Goal: Task Accomplishment & Management: Complete application form

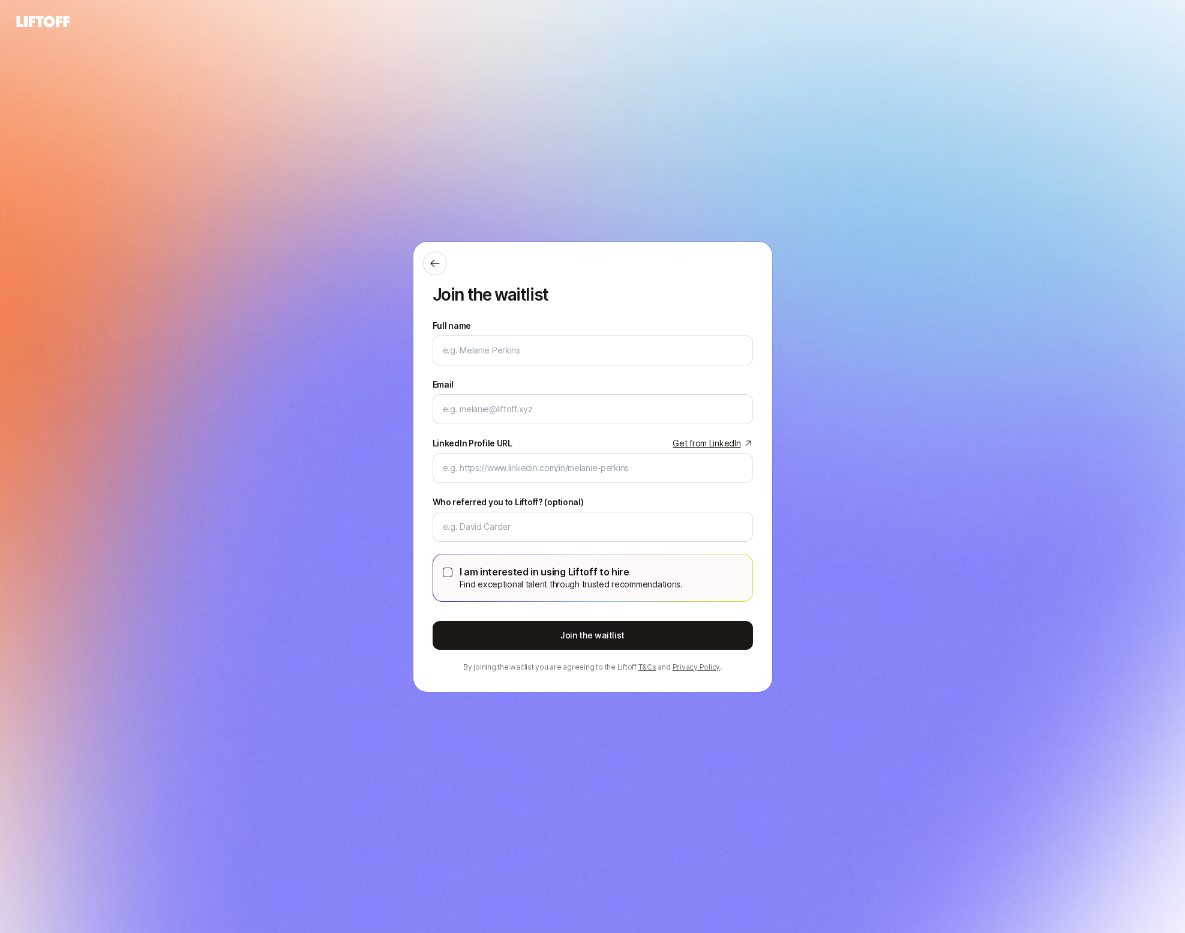
click at [450, 570] on button "I am interested in using Liftoff to hire Find exceptional talent through truste…" at bounding box center [448, 573] width 10 height 10
click at [504, 325] on div "Full name We'll use as your preferred name. Change" at bounding box center [593, 342] width 321 height 47
click at [504, 351] on input "Full name" at bounding box center [593, 350] width 300 height 14
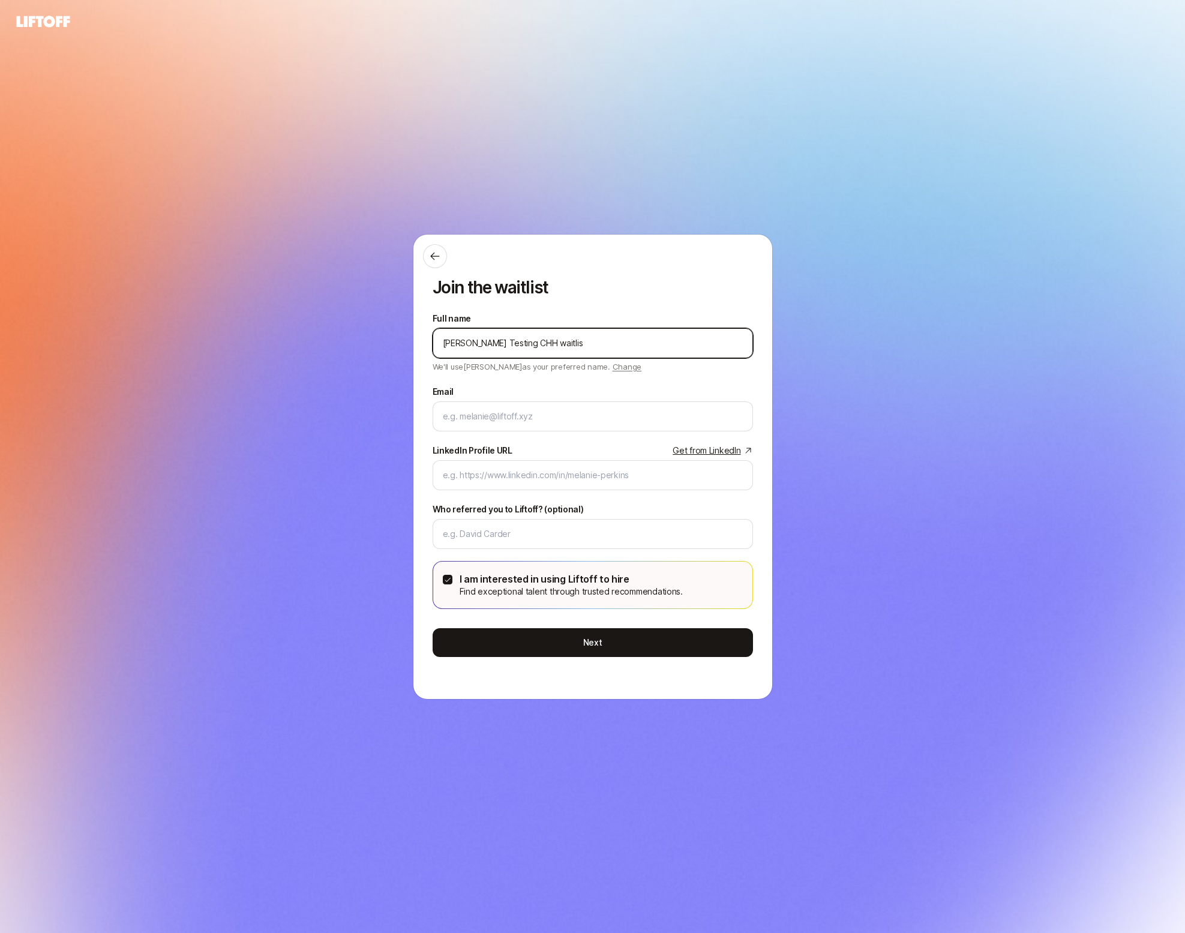
drag, startPoint x: 511, startPoint y: 344, endPoint x: 569, endPoint y: 345, distance: 58.2
click at [568, 345] on input "Eleanor Testing CHH waitlis" at bounding box center [593, 343] width 300 height 14
type input "Eleanor Testing ConnectHire Waitlist"
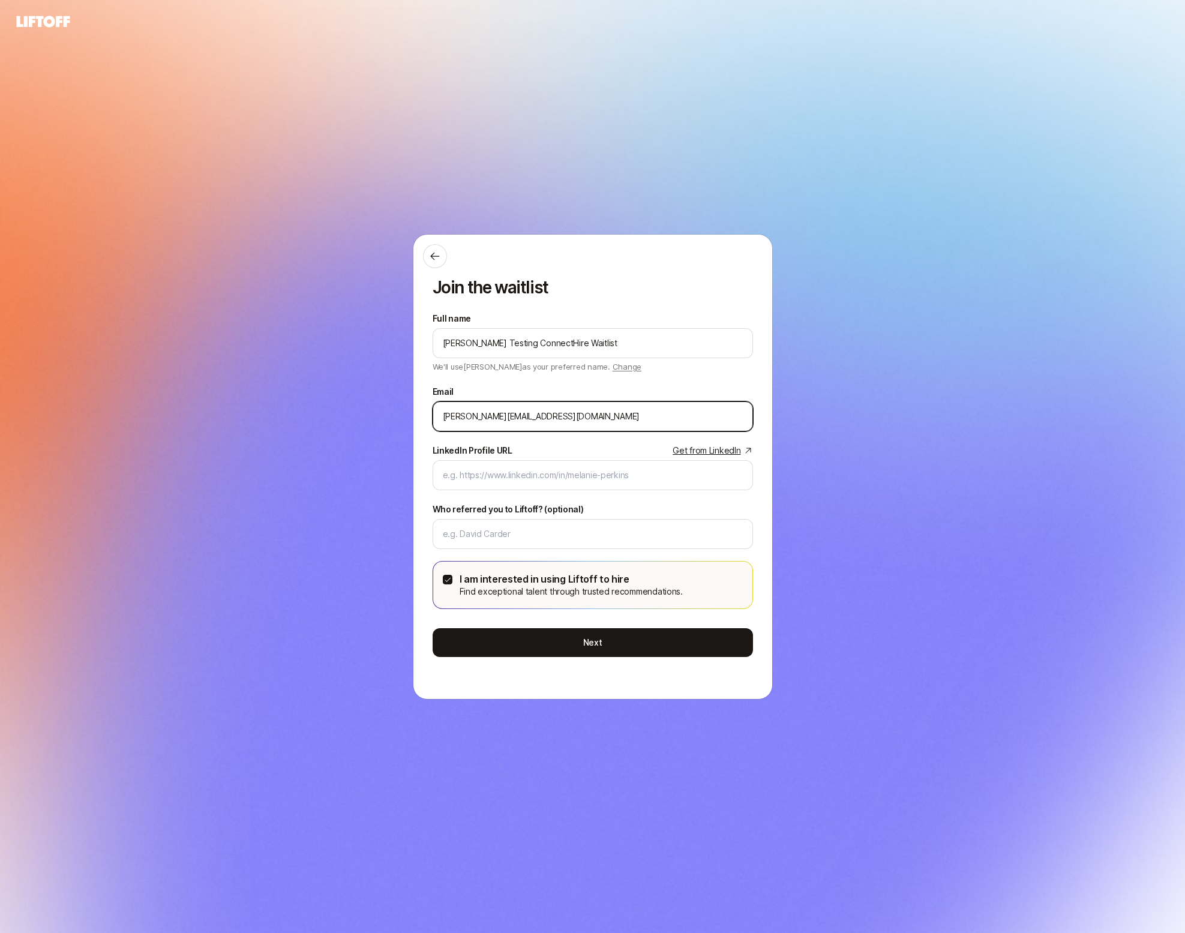
type input "eleanor+connecthire@liftoff.xyz"
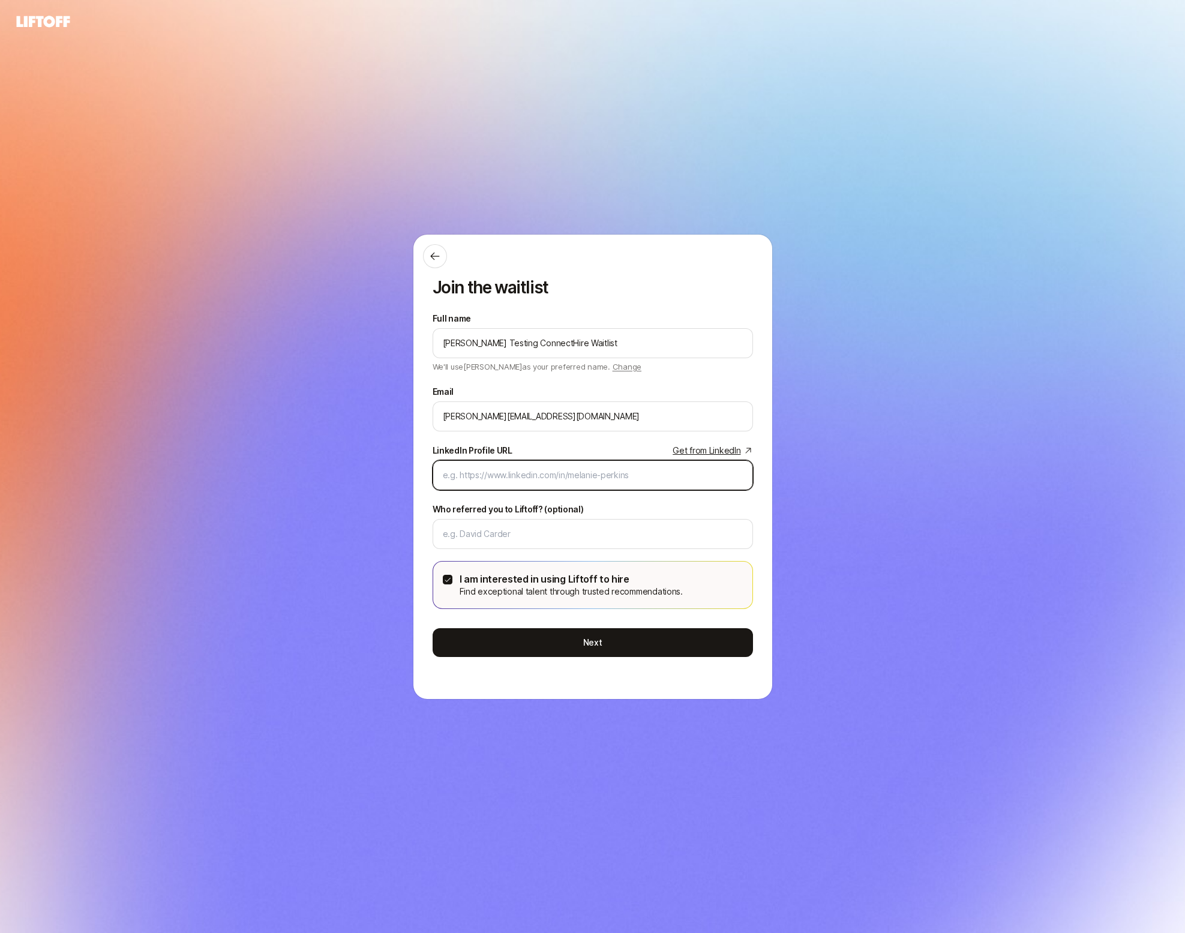
click at [587, 479] on input "LinkedIn Profile URL Get from LinkedIn" at bounding box center [593, 475] width 300 height 14
paste input "https://www.dropbox.com/scl/fi/mdcr4j034uikr8k677lzq/Screenshot-2025-10-06-at-1…"
type input "https://www.dropbox.com/scl/fi/mdcr4j034uikr8k677lzq/Screenshot-2025-10-06-at-1…"
paste input "https://www.linkedin.com/in/eleanor-morgan/"
type input "https://www.linkedin.com/in/eleanor-morgan/"
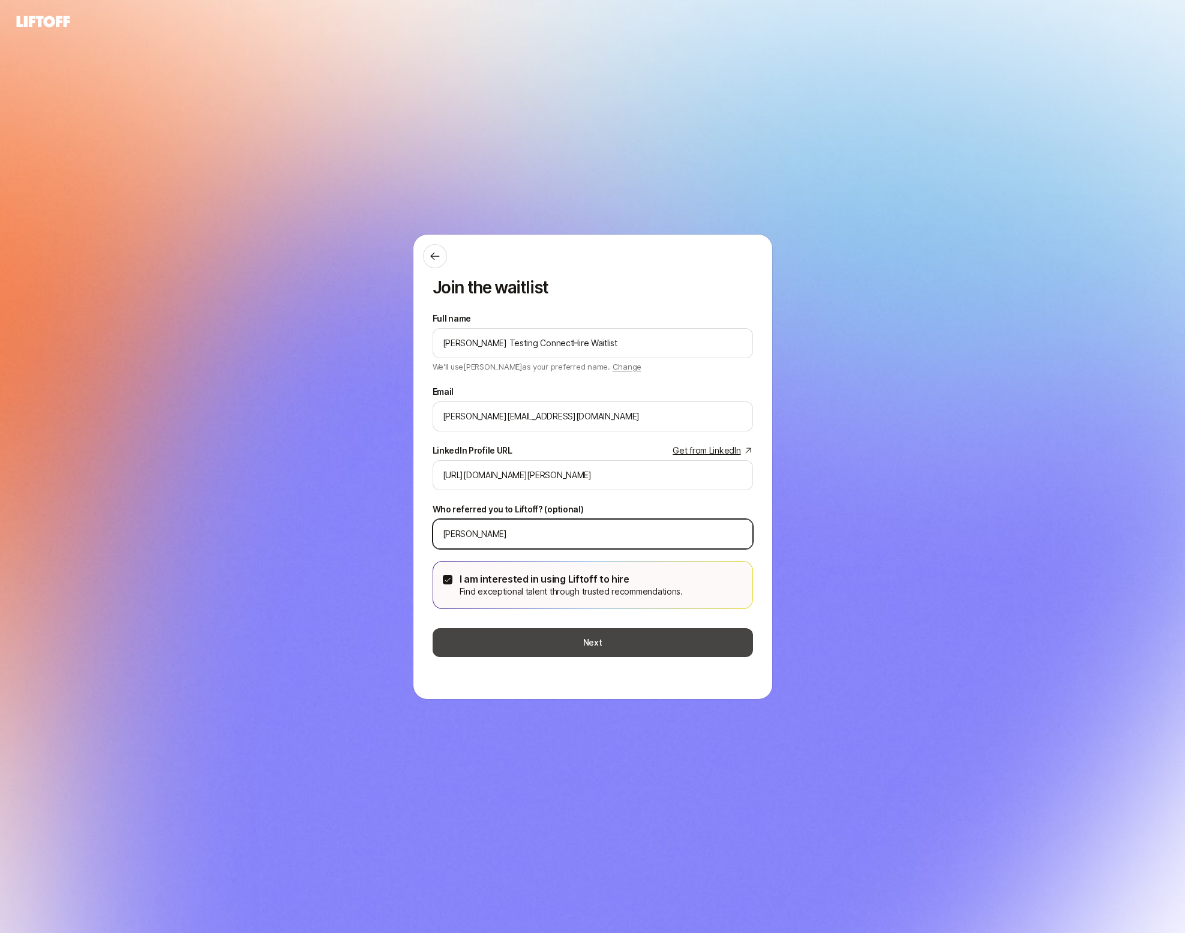
type input "Eric"
click at [589, 634] on button "Next" at bounding box center [593, 642] width 321 height 29
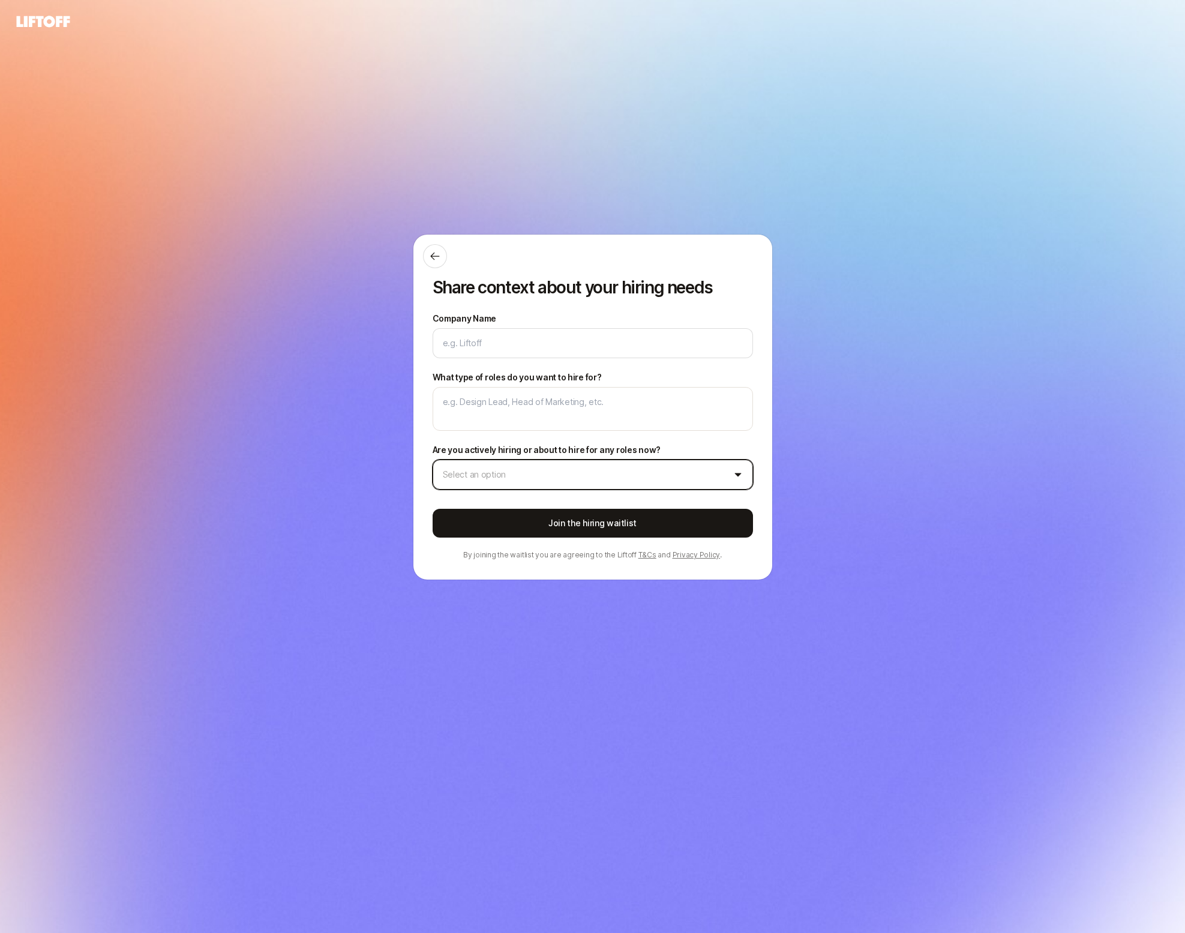
click at [640, 468] on html "Share context about your hiring needs Company Name What type of roles do you wa…" at bounding box center [592, 466] width 1185 height 933
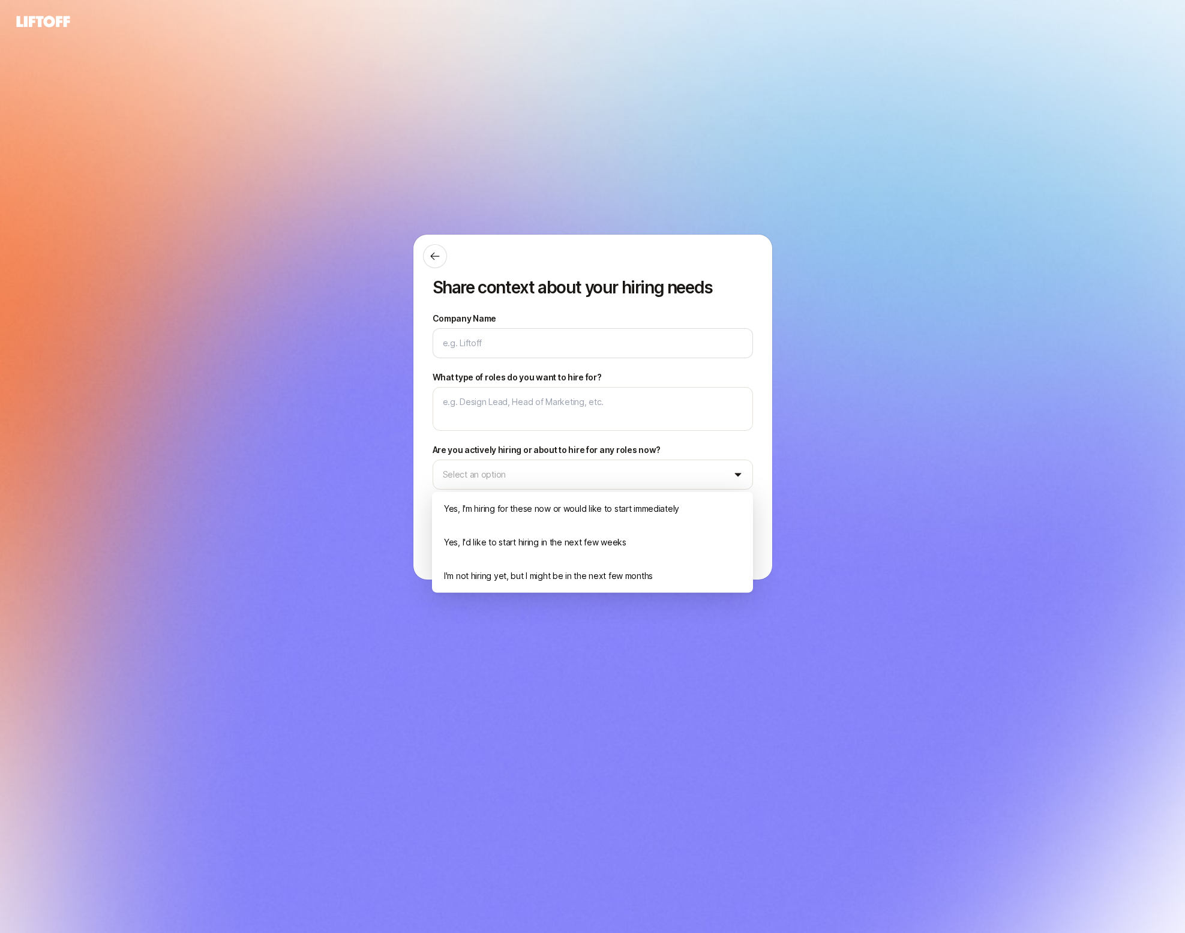
type textarea "x"
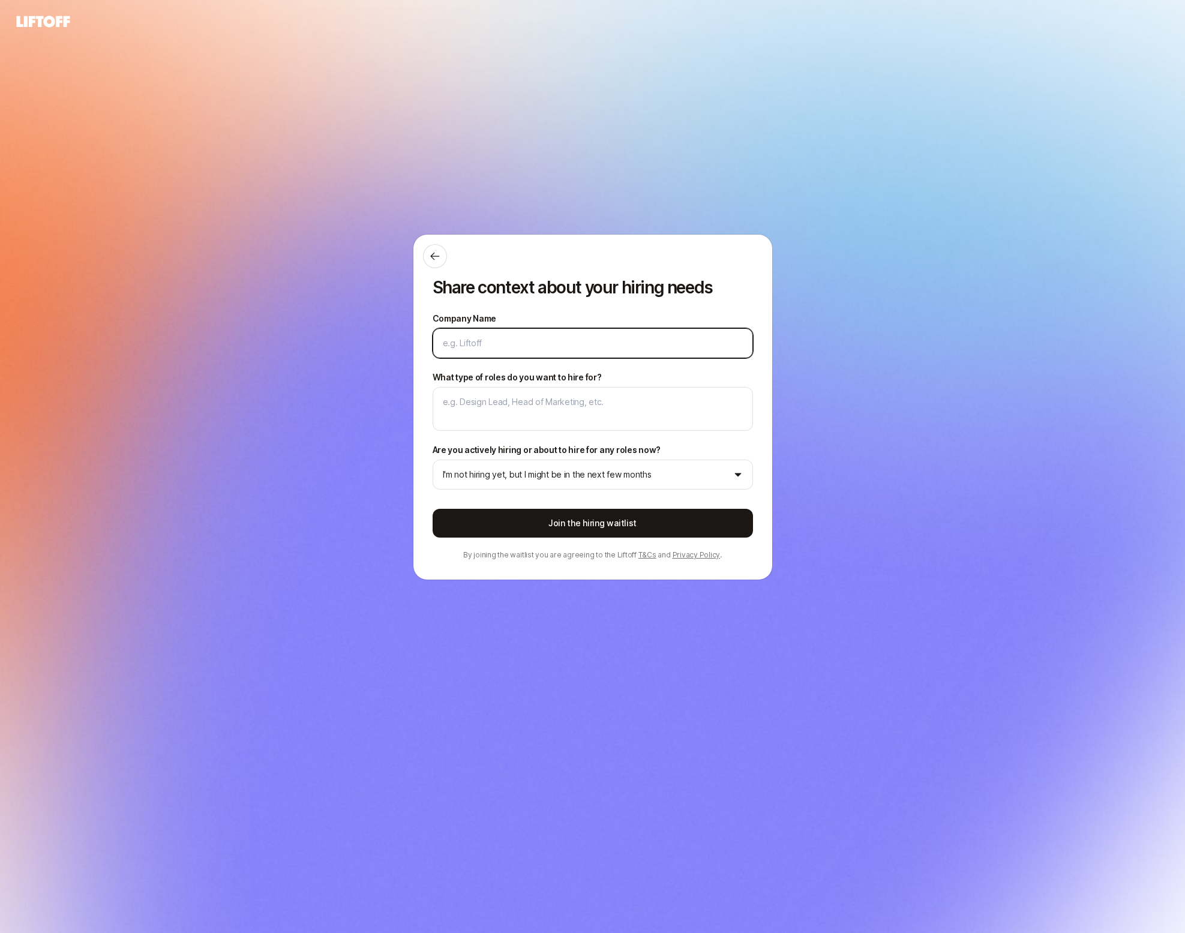
click at [458, 348] on input "Company Name" at bounding box center [593, 343] width 300 height 14
type textarea "x"
type input "L"
type textarea "x"
type input "Li"
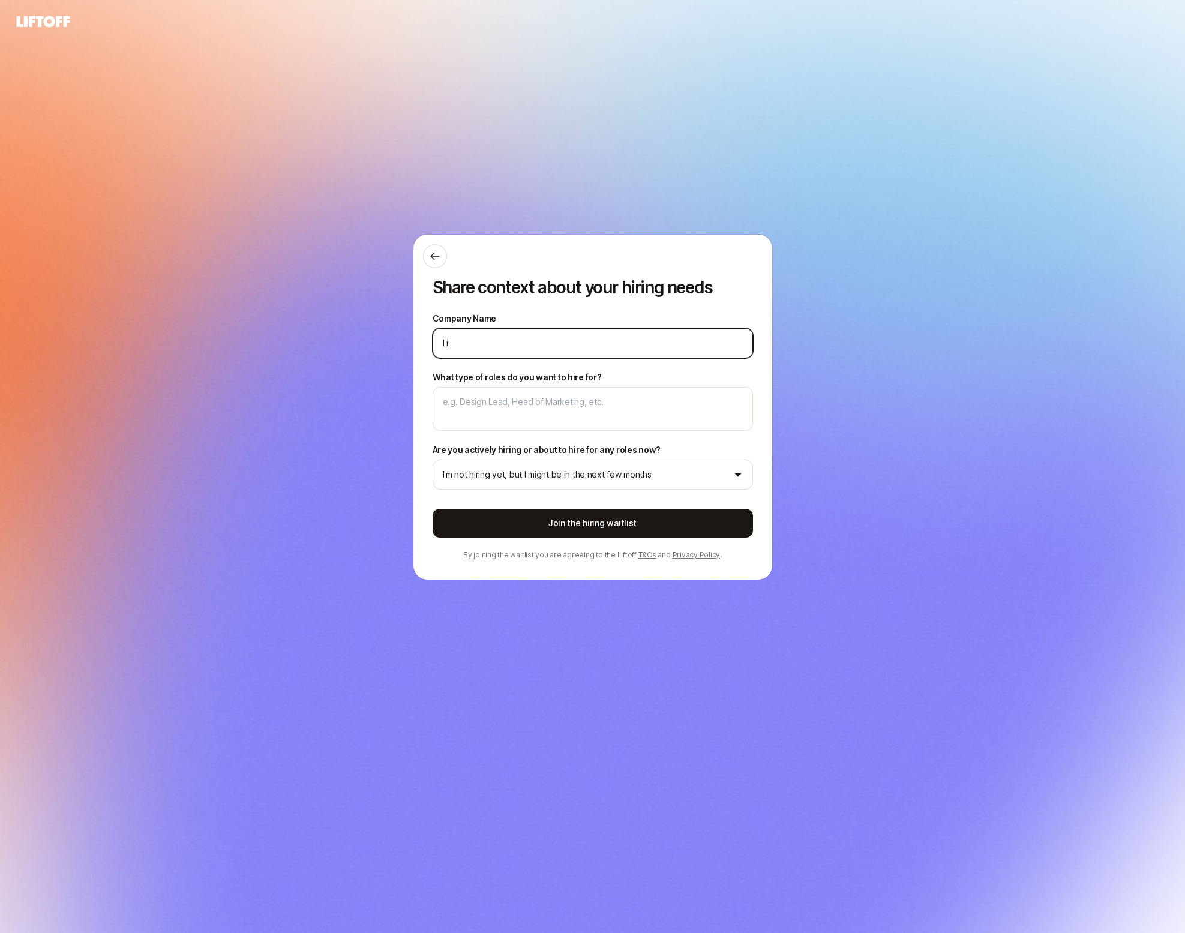
type textarea "x"
type input "Lif"
type textarea "x"
type input "Lift"
type textarea "x"
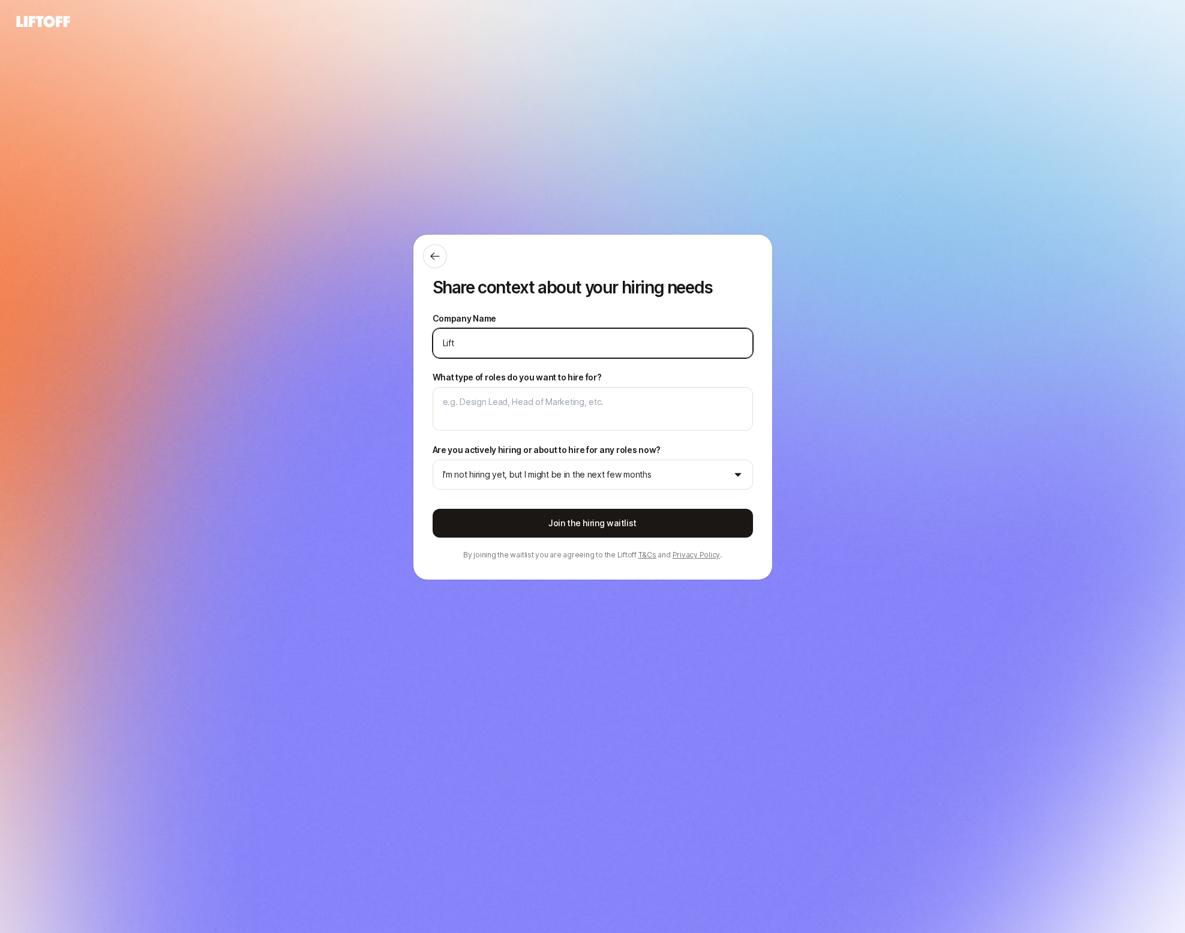
type input "Lifto"
type textarea "x"
type input "Liftof"
type textarea "x"
type input "Liftoff"
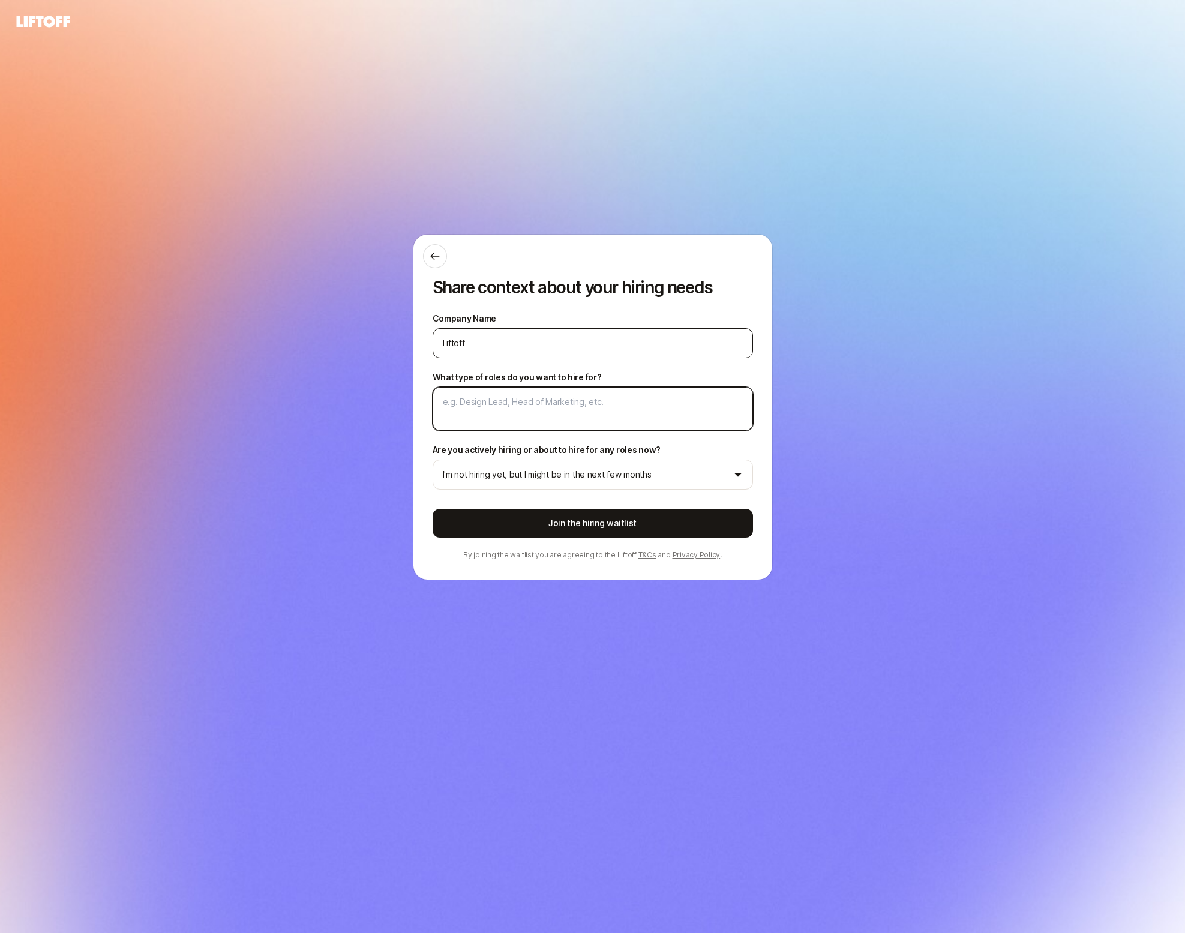
type textarea "x"
type textarea "D"
type textarea "x"
type textarea "De"
type textarea "x"
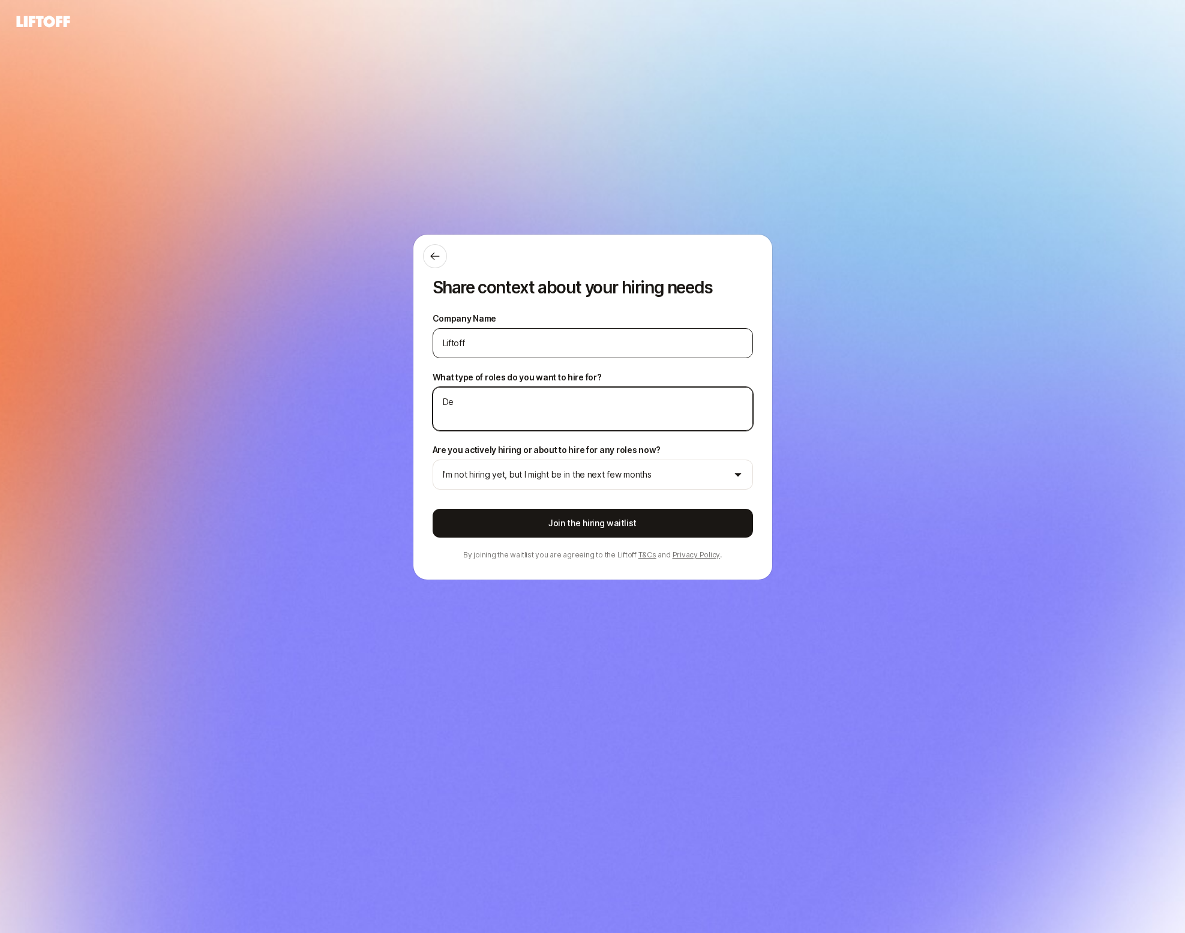
type textarea "Des"
type textarea "x"
type textarea "Desi"
type textarea "x"
type textarea "Design"
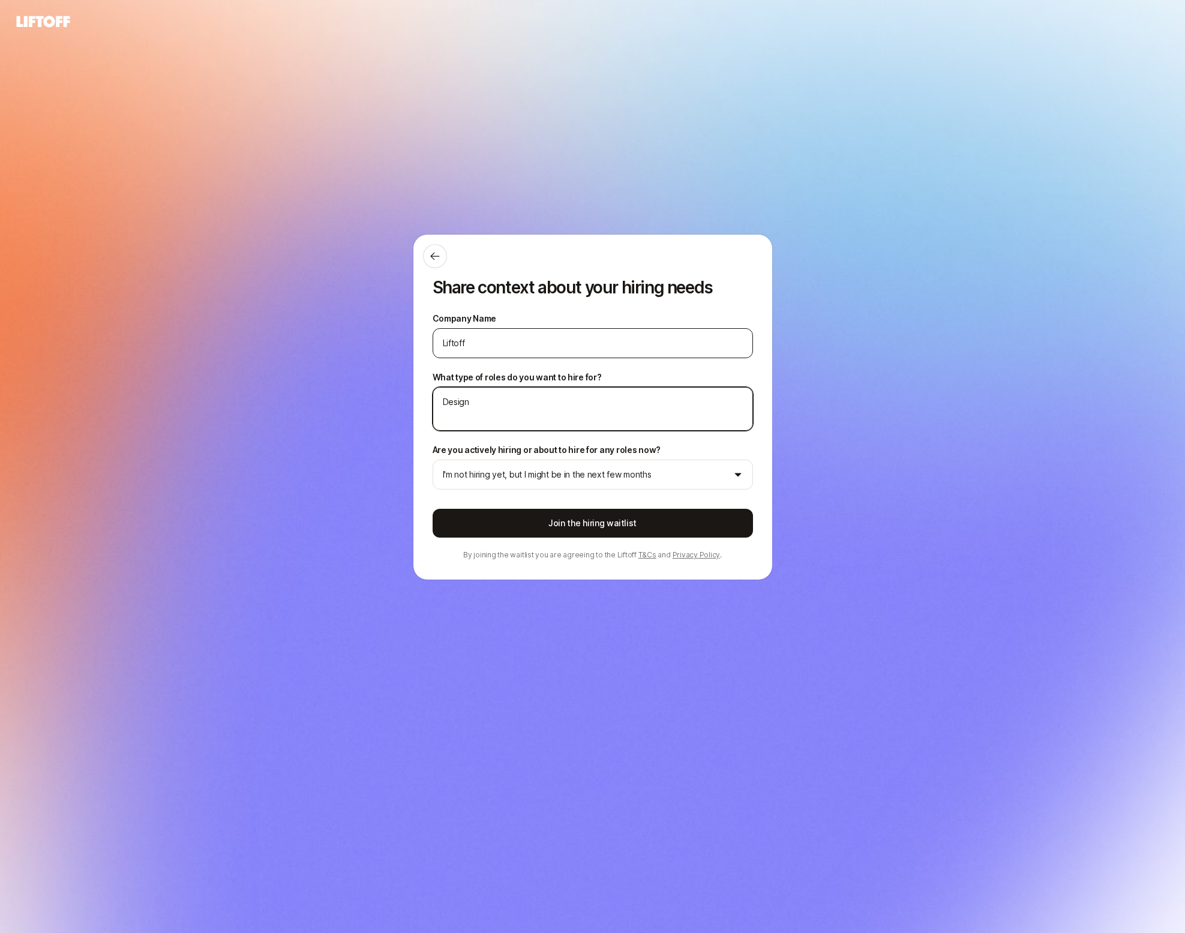
type textarea "x"
type textarea "Design"
type textarea "x"
type textarea "Design L"
type textarea "x"
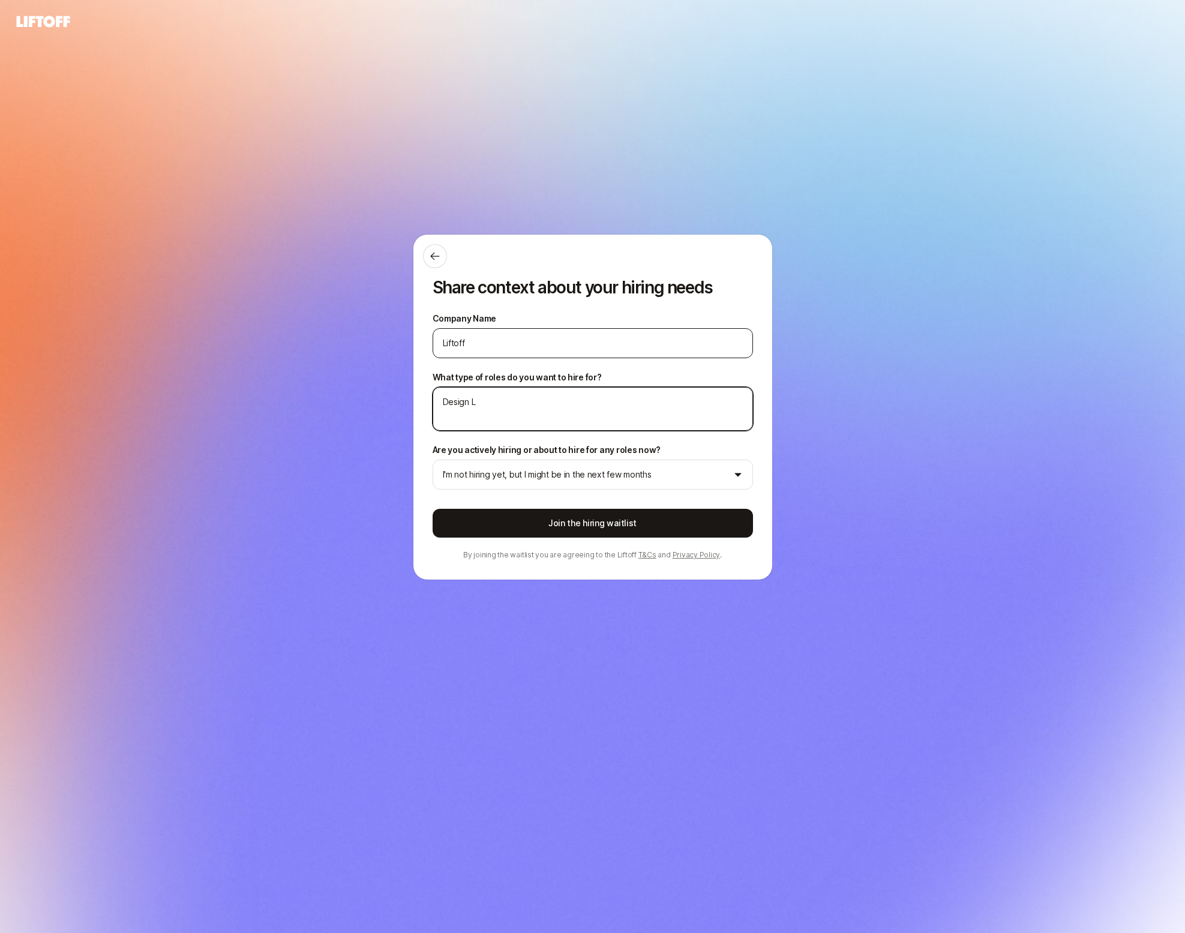
type textarea "Design Le"
type textarea "x"
type textarea "Design Lea"
type textarea "x"
type textarea "Design Lead"
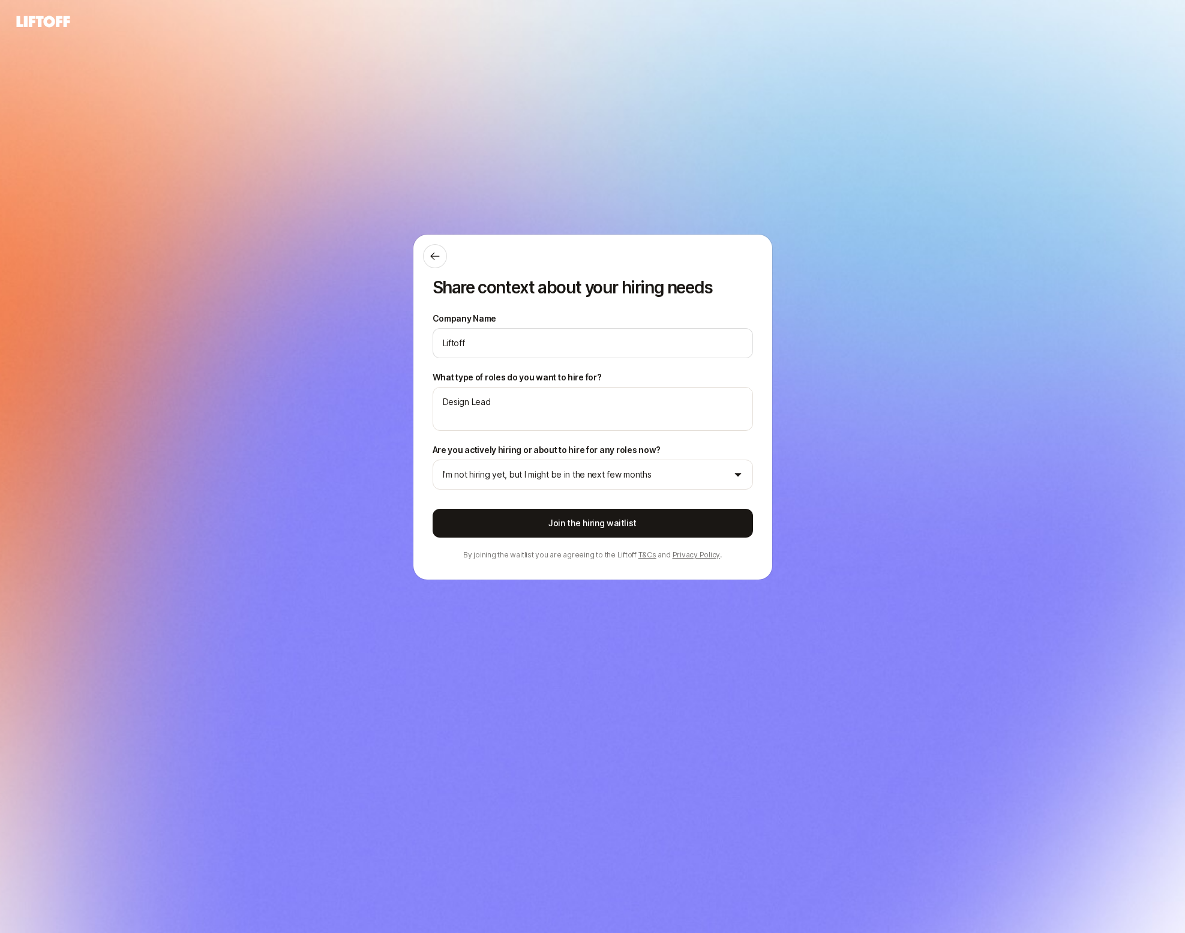
click at [492, 685] on div "Share context about your hiring needs Company Name Liftoff What type of roles d…" at bounding box center [592, 467] width 1185 height 866
click at [59, 25] on icon at bounding box center [43, 21] width 53 height 11
click at [434, 257] on icon at bounding box center [435, 256] width 12 height 12
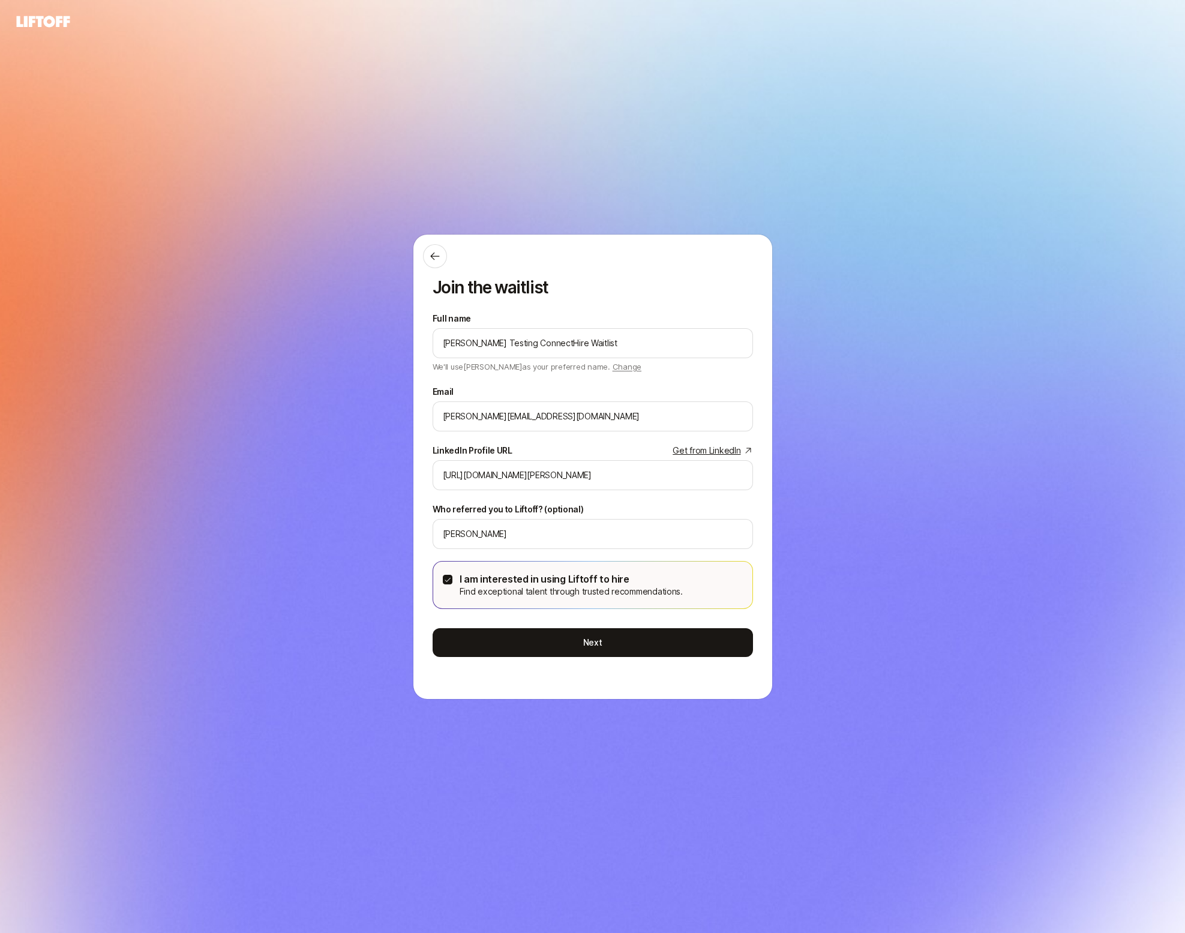
click at [59, 10] on div "Join the waitlist Full name Eleanor Testing ConnectHire Waitlist We'll use Elea…" at bounding box center [592, 466] width 1185 height 933
click at [59, 16] on icon at bounding box center [43, 21] width 53 height 11
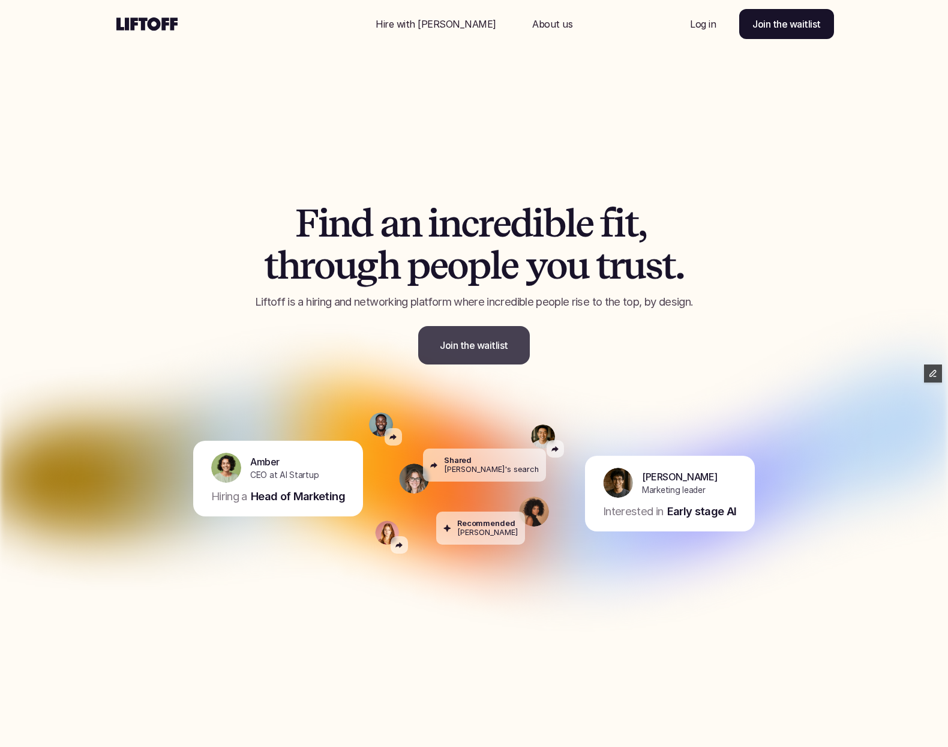
click at [453, 346] on p "Join the waitlist" at bounding box center [474, 345] width 68 height 14
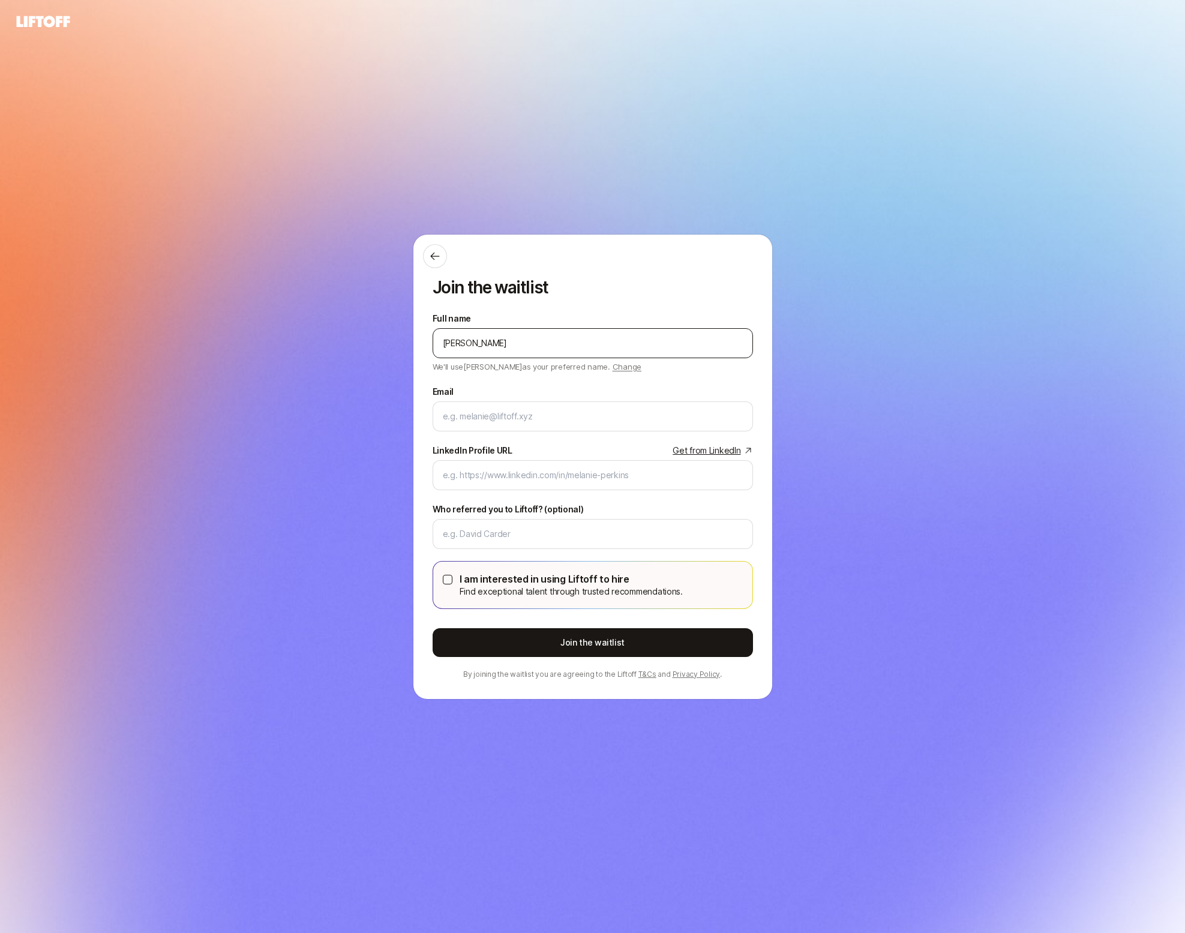
type input "Eleanor Morgan"
type input "eleanor.morgan@gmail.com"
click at [597, 471] on input "LinkedIn Profile URL Get from LinkedIn" at bounding box center [593, 475] width 300 height 14
paste input "https://www.linkedin.com/in/eleanor-morgan/"
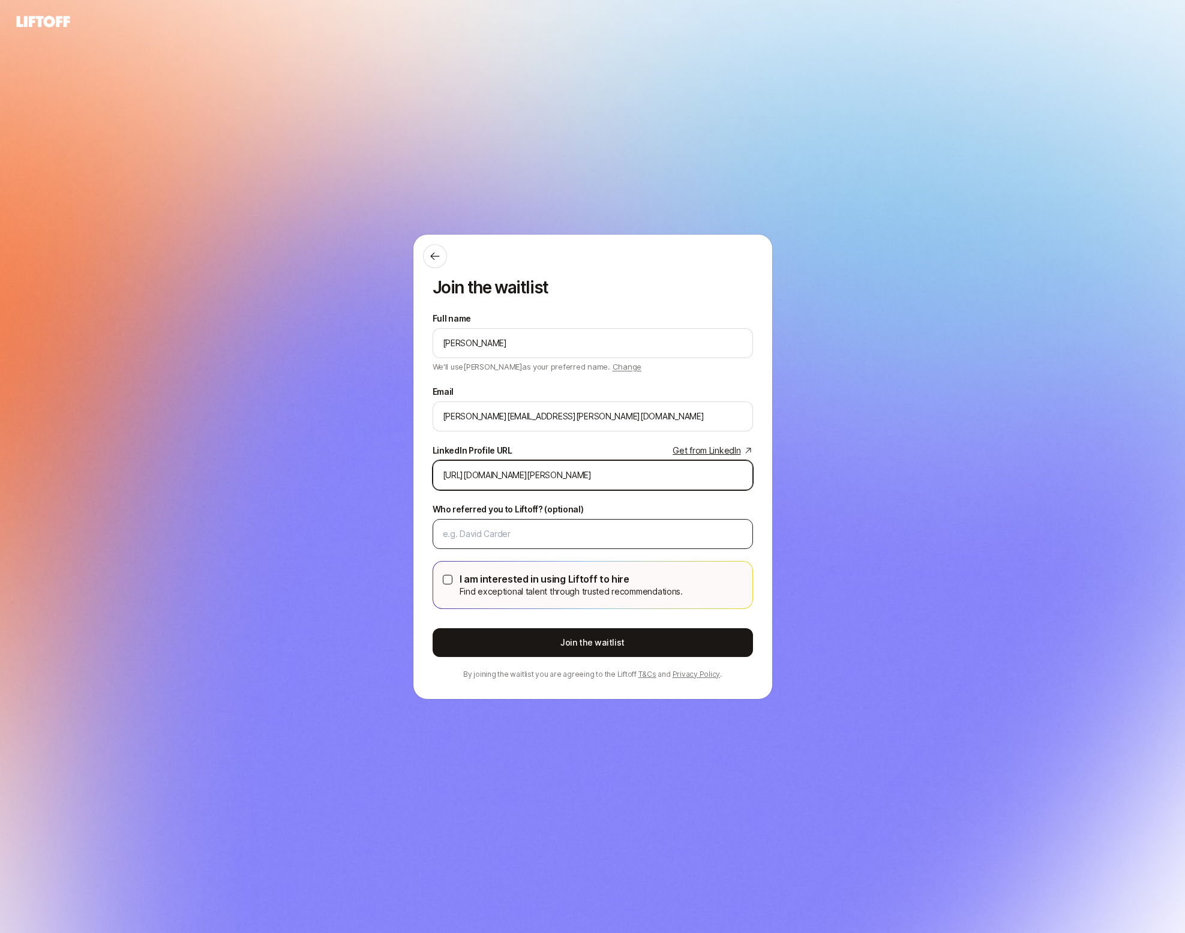
type input "https://www.linkedin.com/in/eleanor-morgan/"
click at [519, 531] on input "Who referred you to Liftoff? (optional)" at bounding box center [593, 534] width 300 height 14
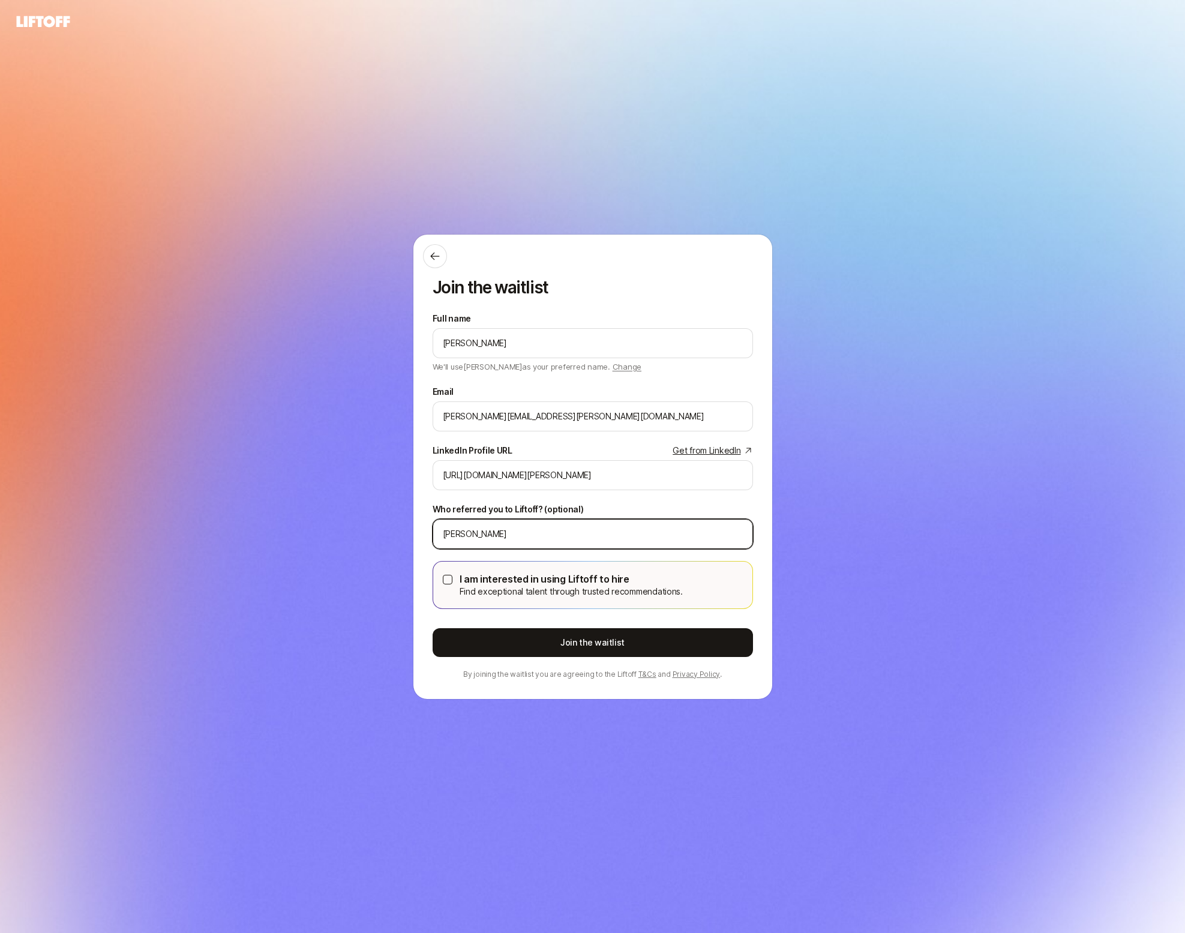
type input "Eric"
click at [441, 581] on label "I am interested in using Liftoff to hire Find exceptional talent through truste…" at bounding box center [592, 585] width 319 height 47
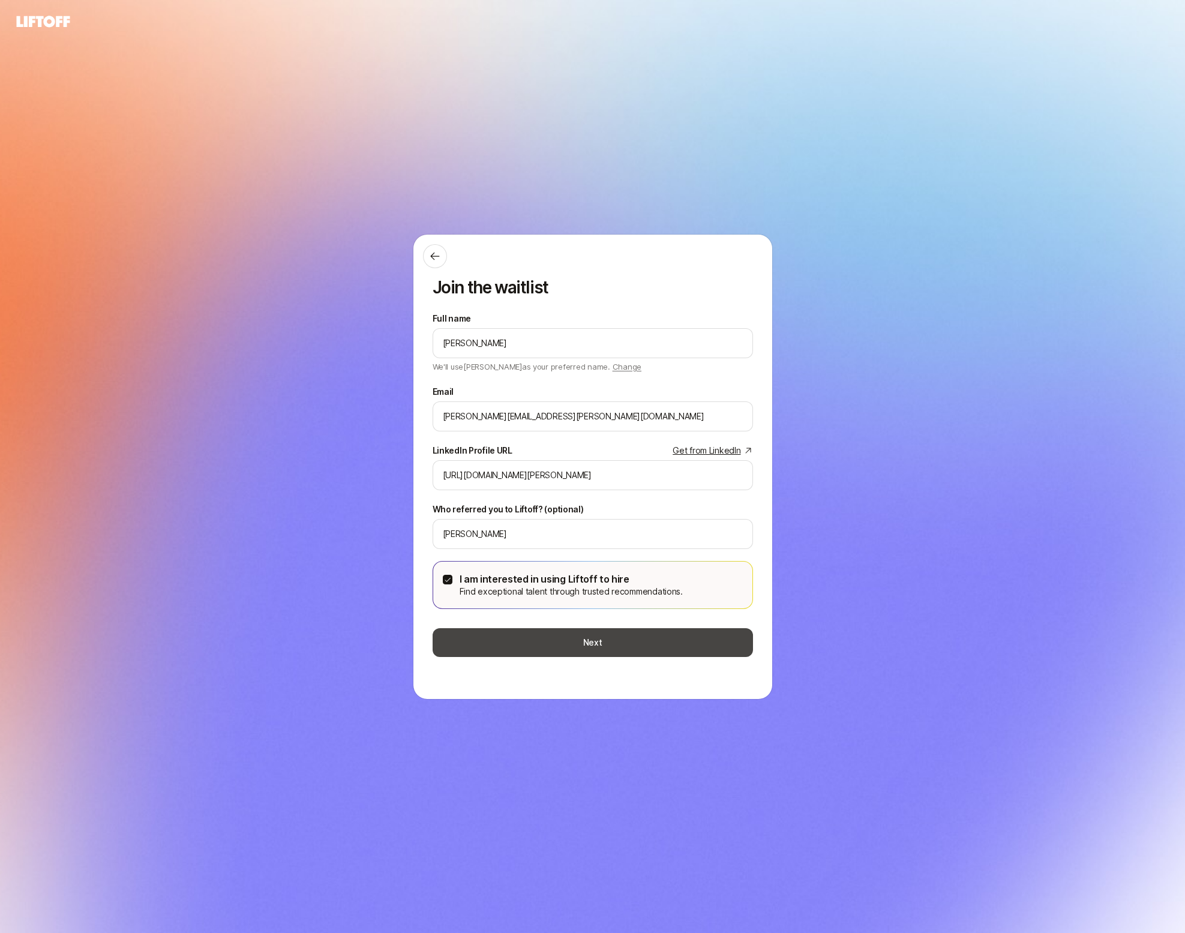
click at [462, 631] on button "Next" at bounding box center [593, 642] width 321 height 29
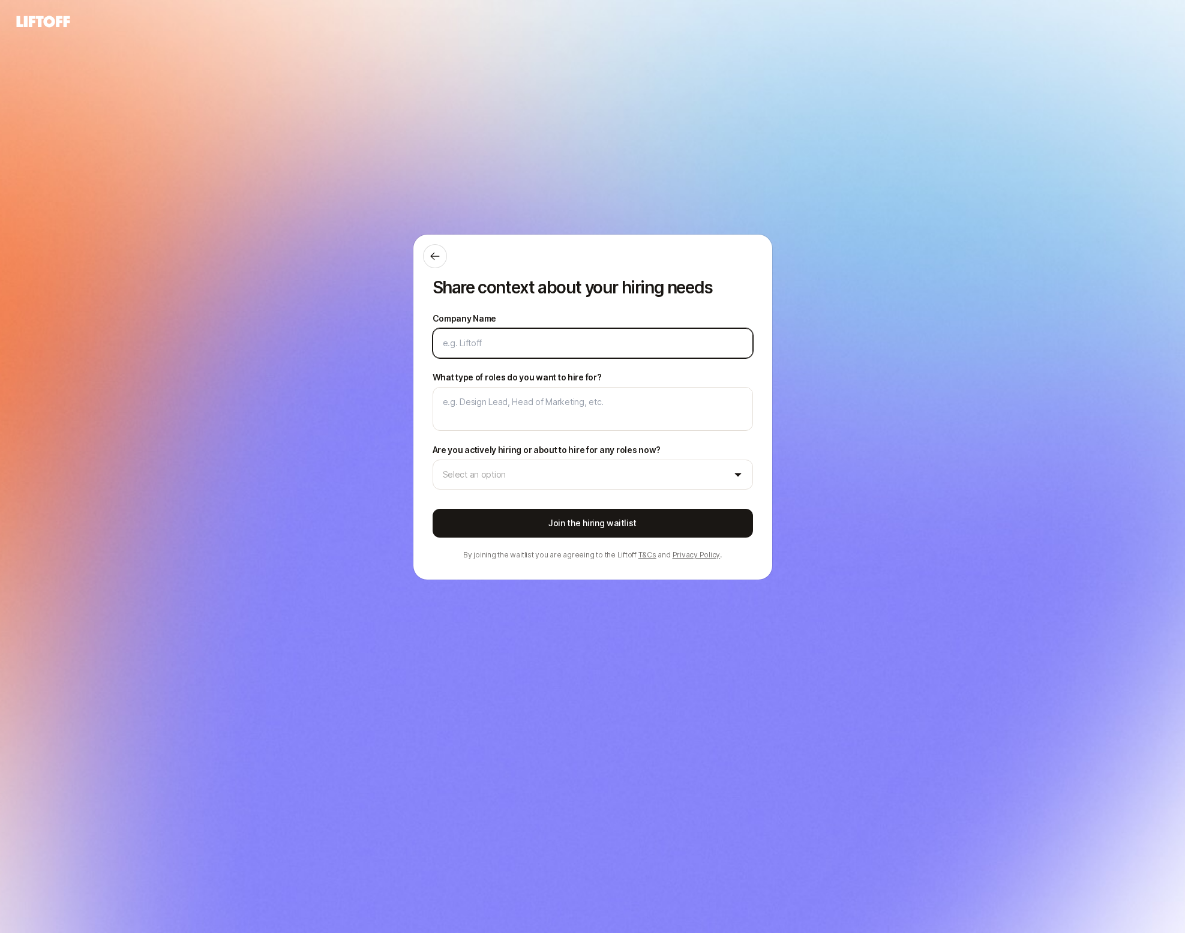
click at [499, 337] on input "Company Name" at bounding box center [593, 343] width 300 height 14
type textarea "x"
type input "L"
type textarea "x"
type input "Lif"
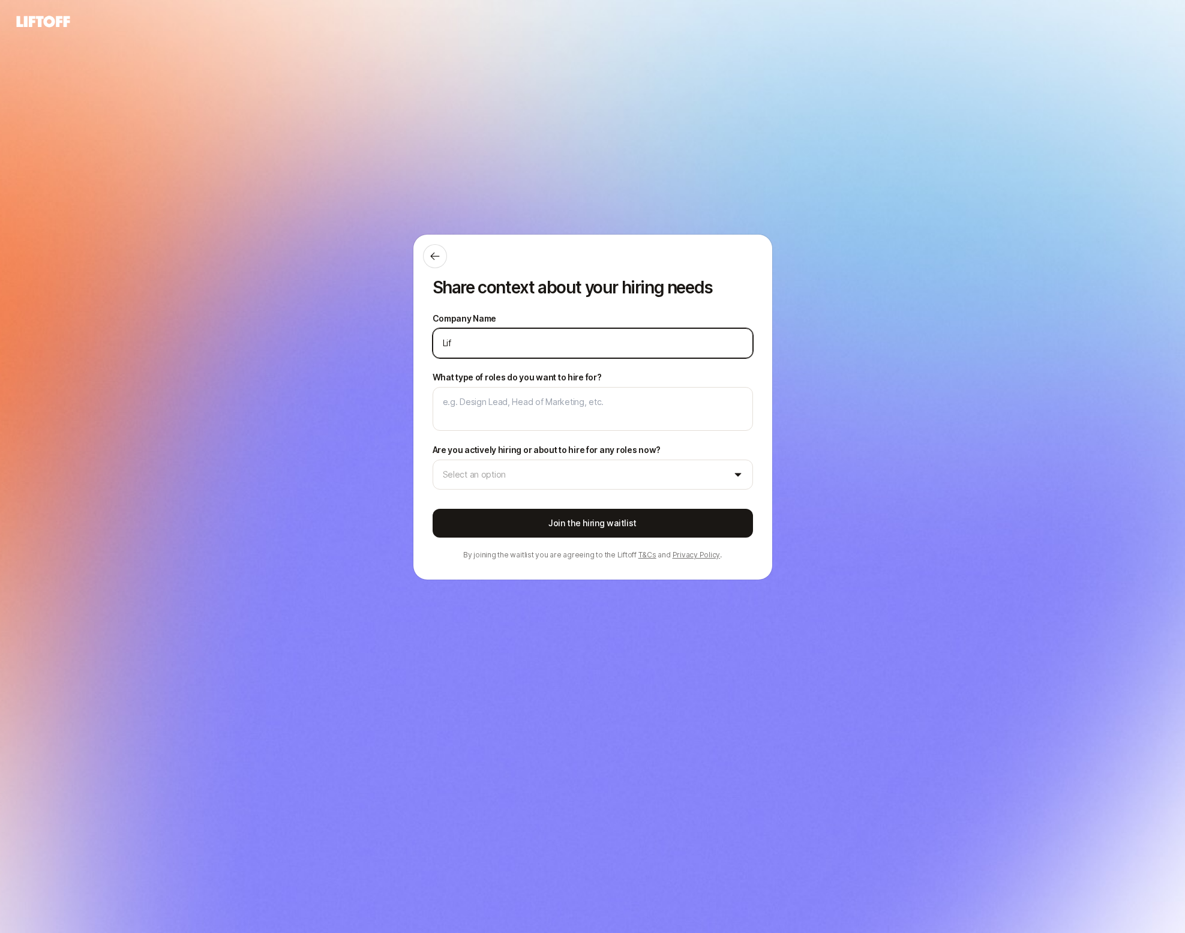
type textarea "x"
type input "Lift"
type textarea "x"
type input "Liftof"
type textarea "x"
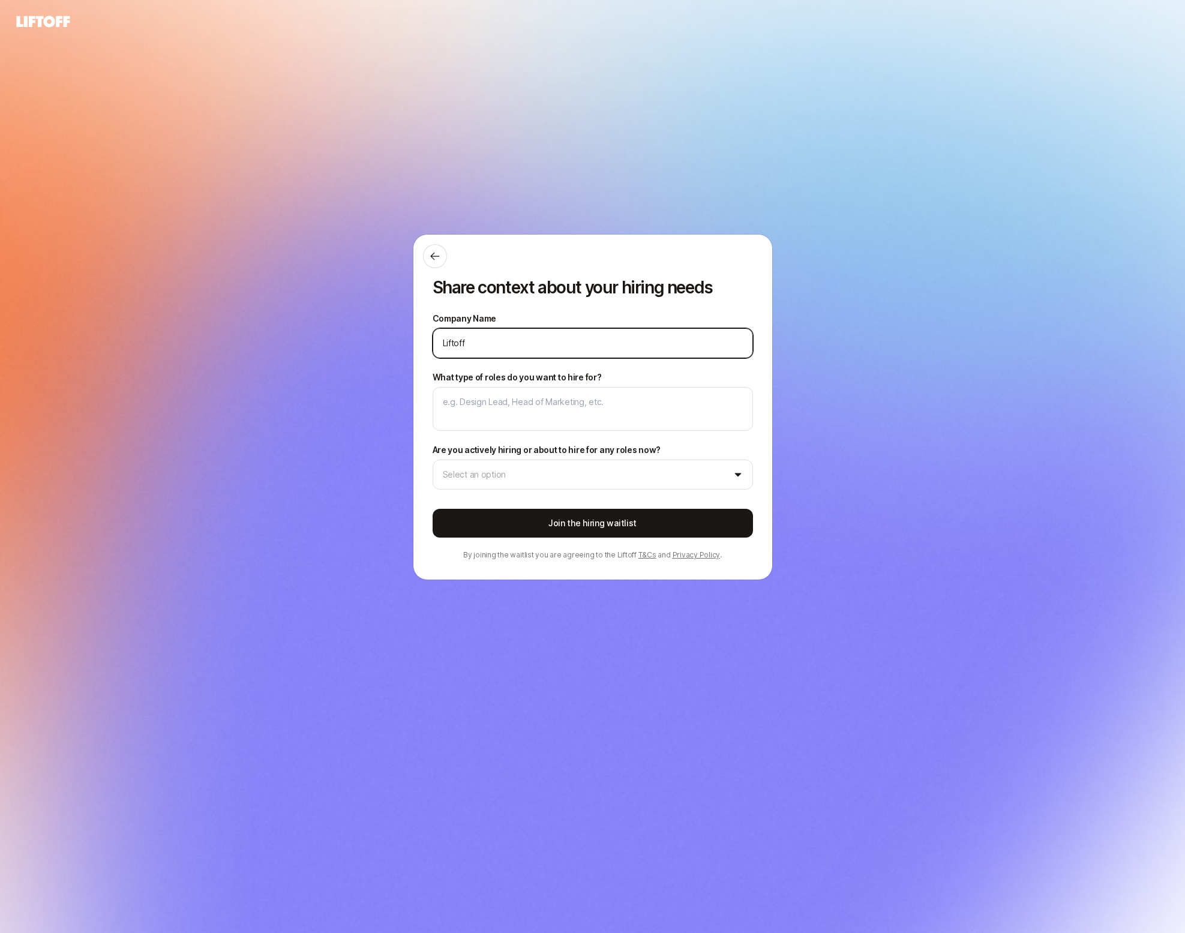
type input "Liftoff"
type textarea "D"
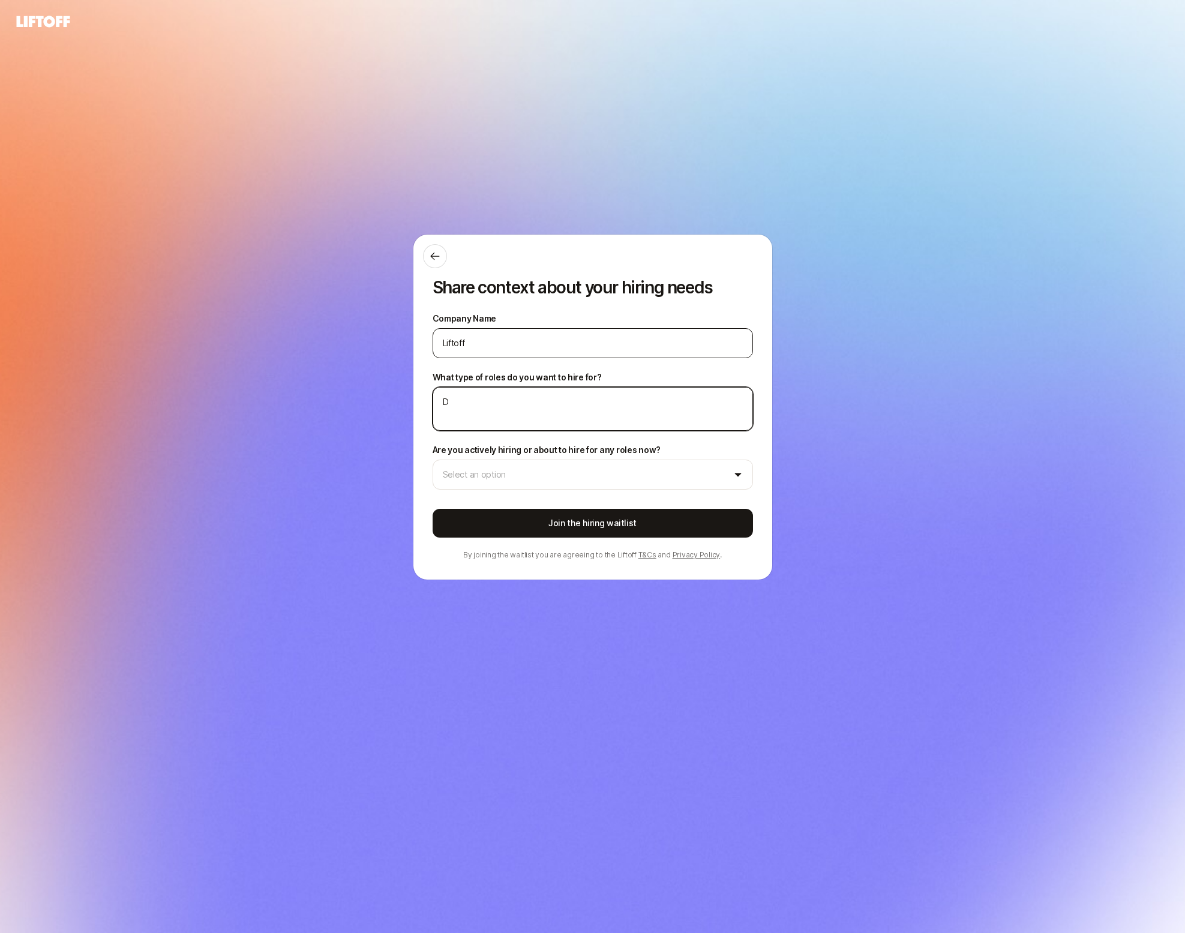
type textarea "x"
type textarea "De"
type textarea "x"
type textarea "Des"
type textarea "x"
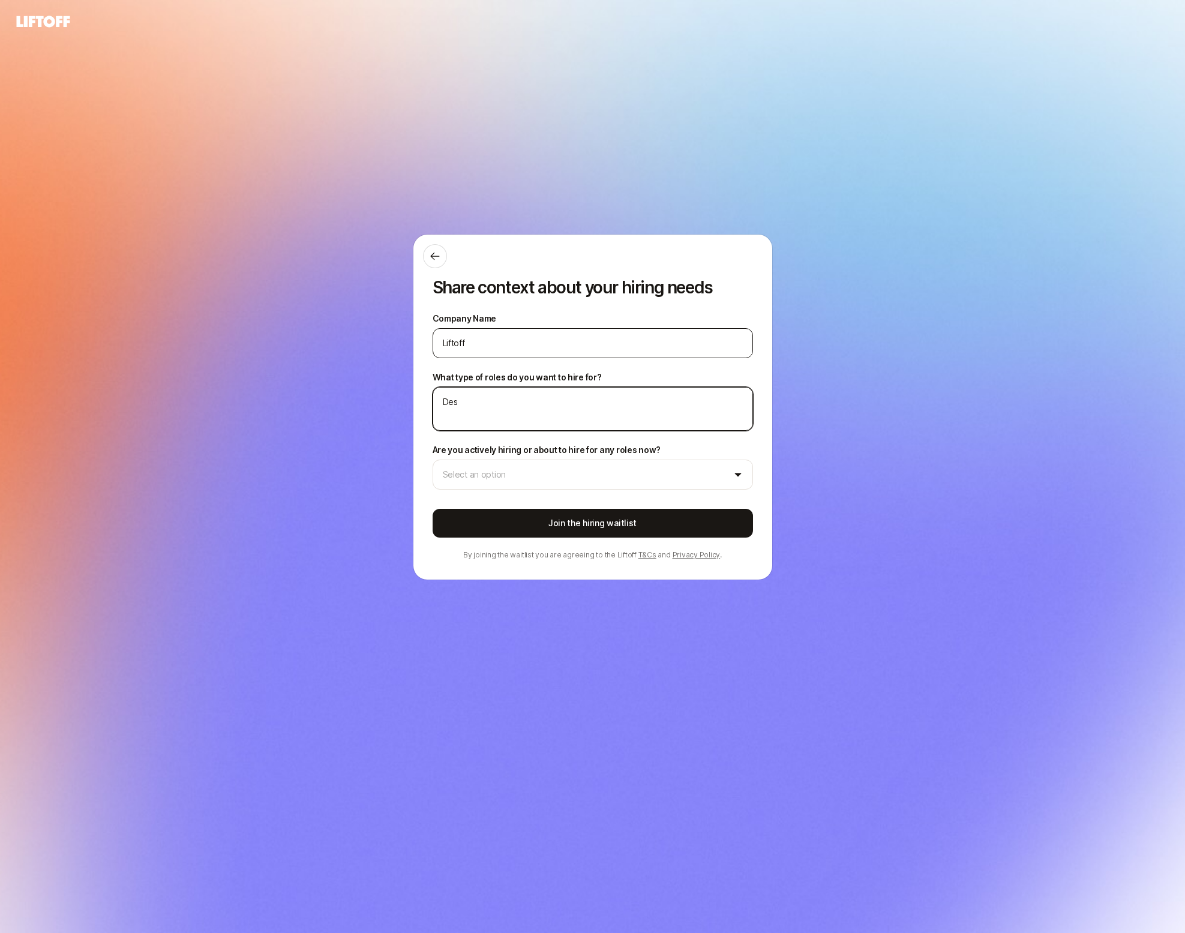
type textarea "Desi"
type textarea "x"
type textarea "Design"
type textarea "x"
type textarea "Design"
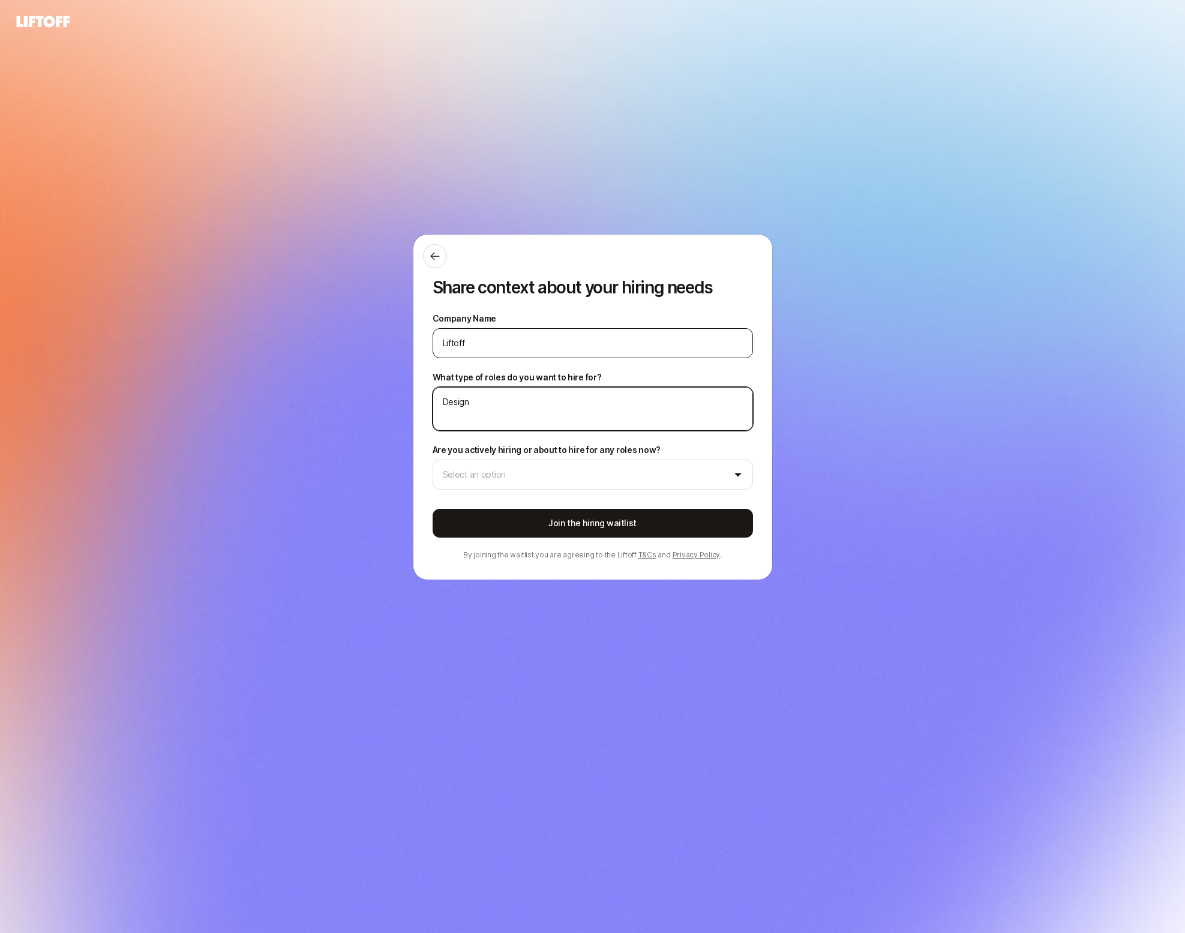
type textarea "x"
type textarea "Design L"
type textarea "x"
type textarea "Design Le"
type textarea "x"
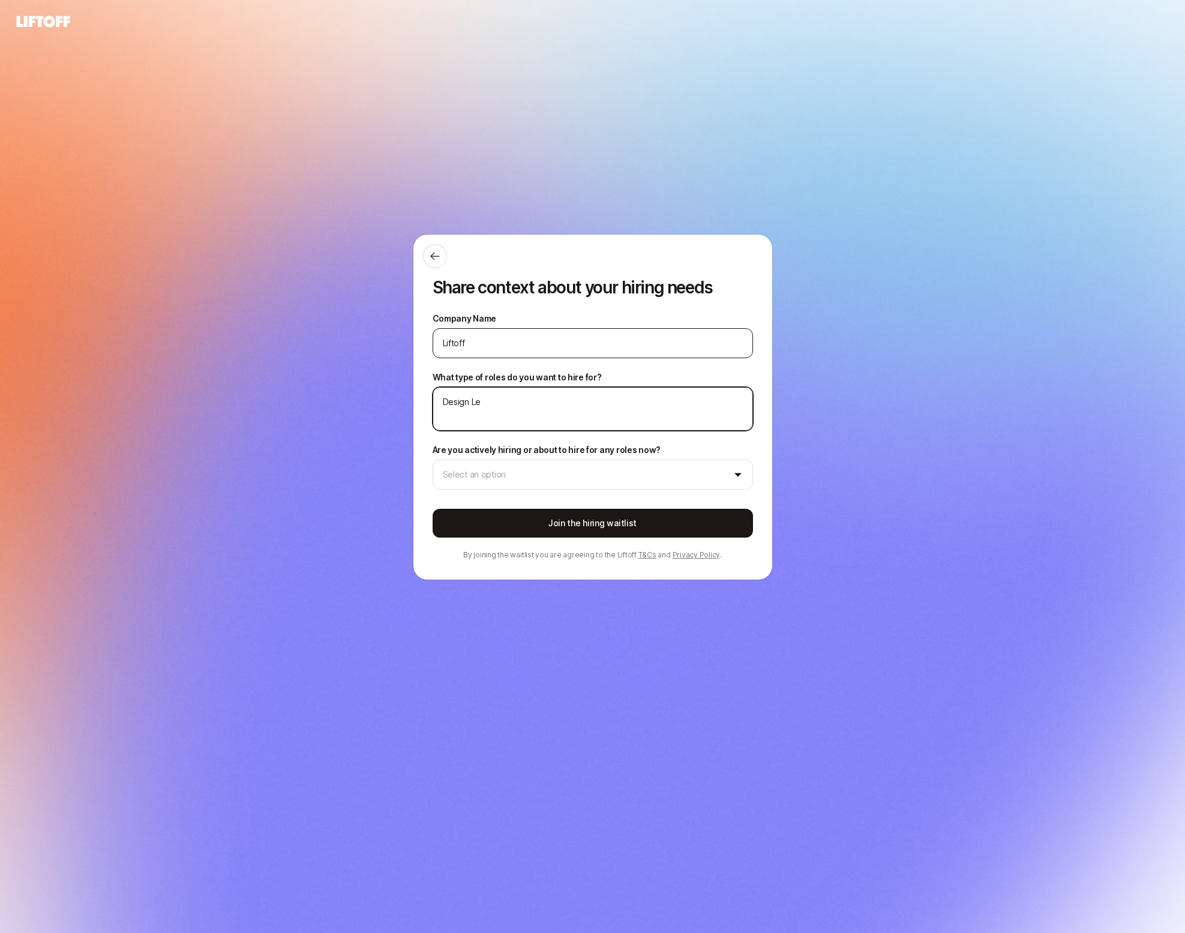
type textarea "Design Lea"
type textarea "x"
type textarea "Design Lead"
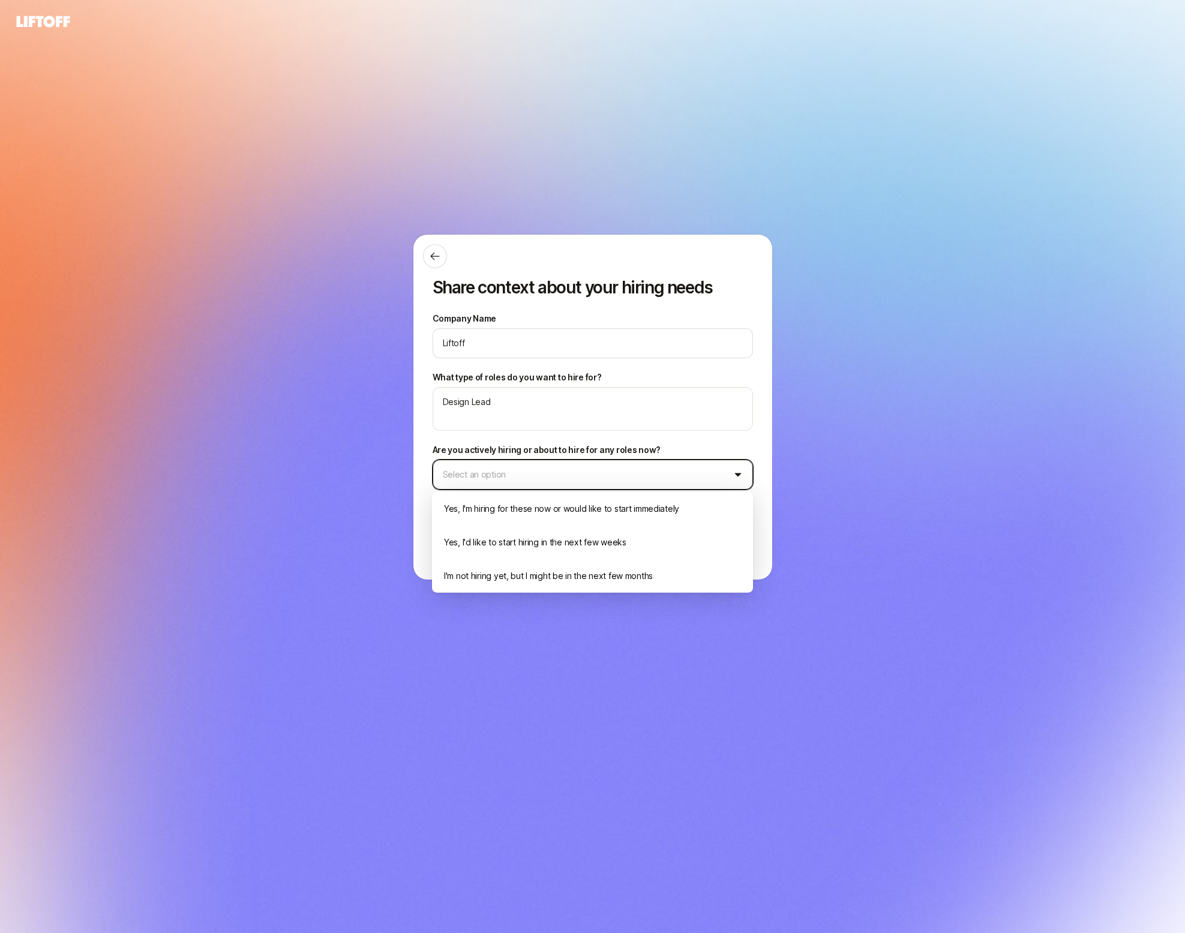
click at [538, 475] on html "Share context about your hiring needs Company Name Liftoff What type of roles d…" at bounding box center [592, 466] width 1185 height 933
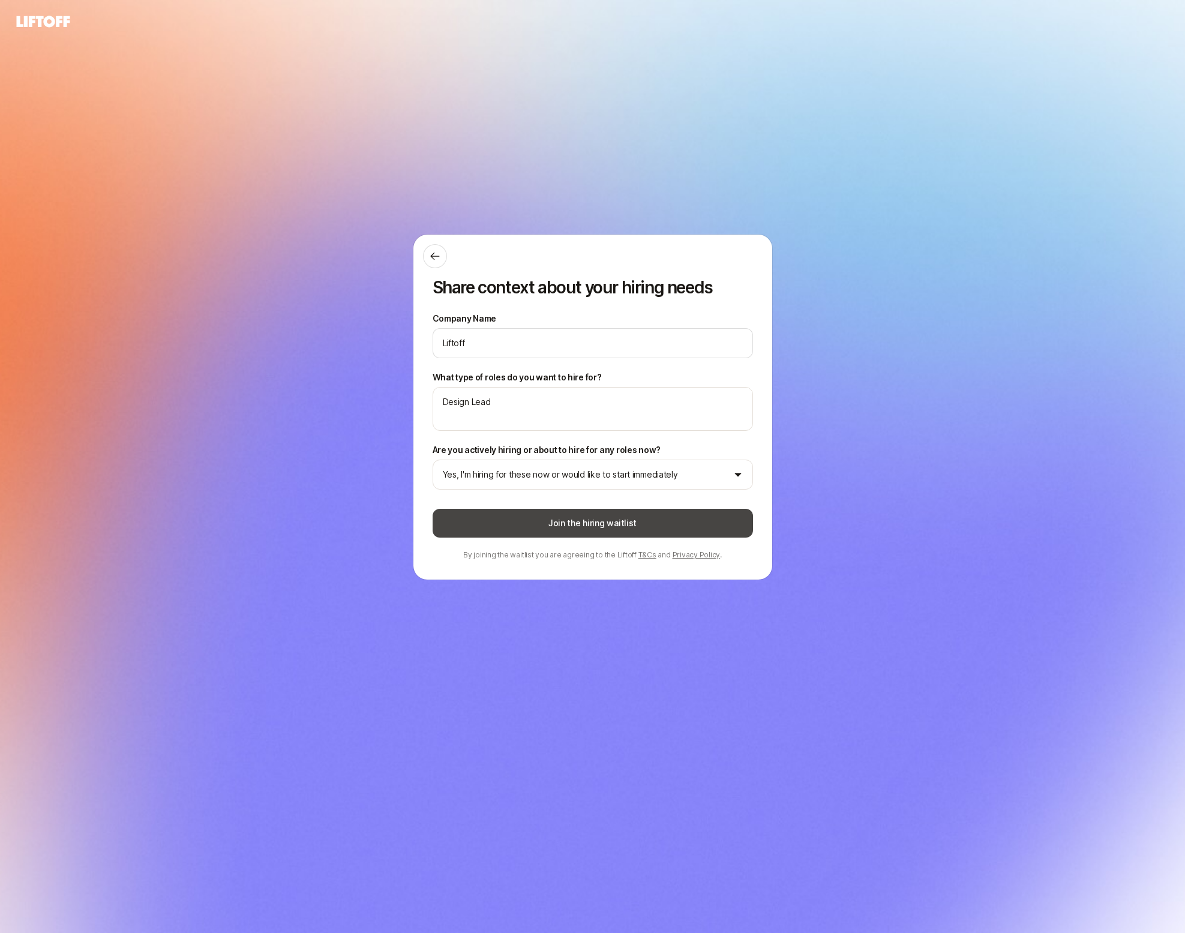
click at [536, 524] on button "Join the hiring waitlist" at bounding box center [593, 523] width 321 height 29
type textarea "x"
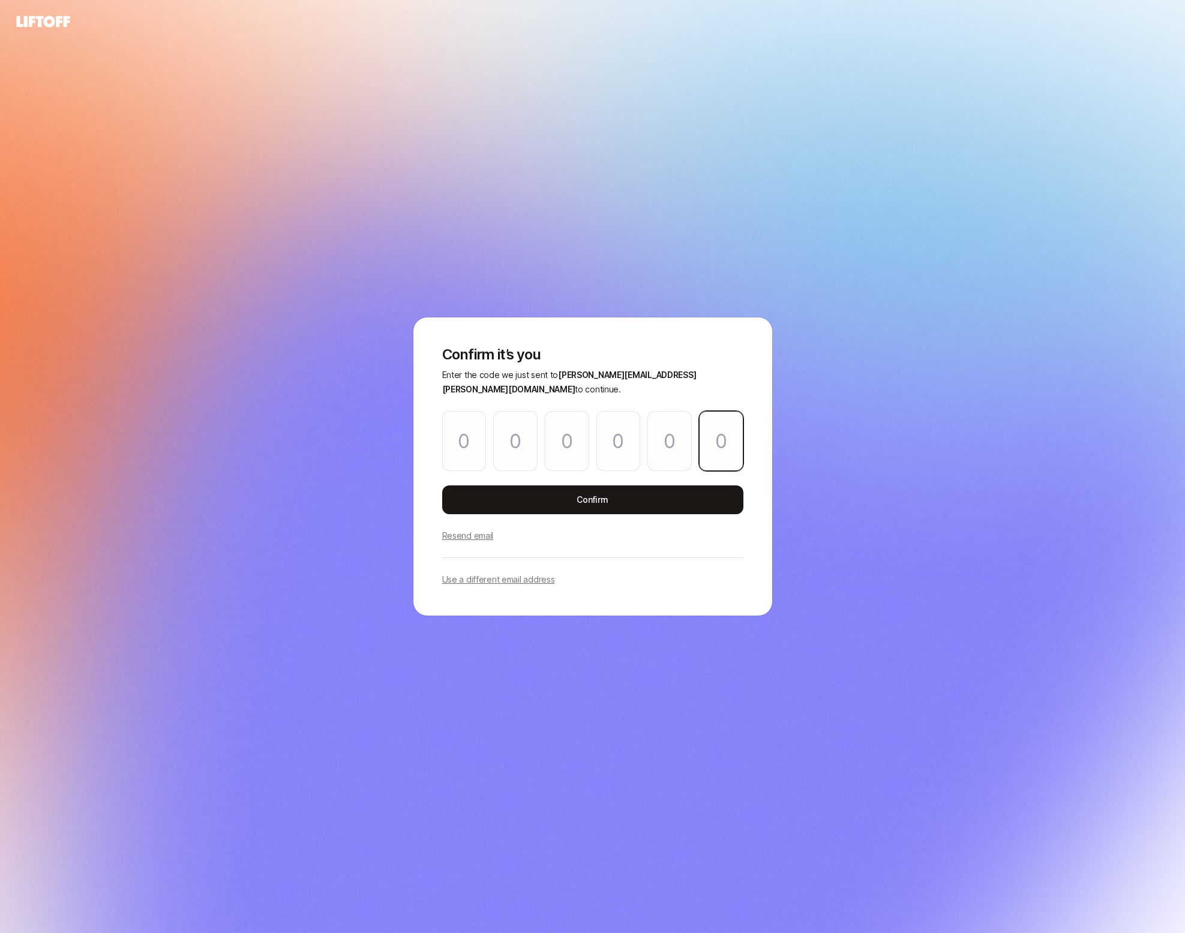
paste input "6"
type input "3"
type input "5"
type input "0"
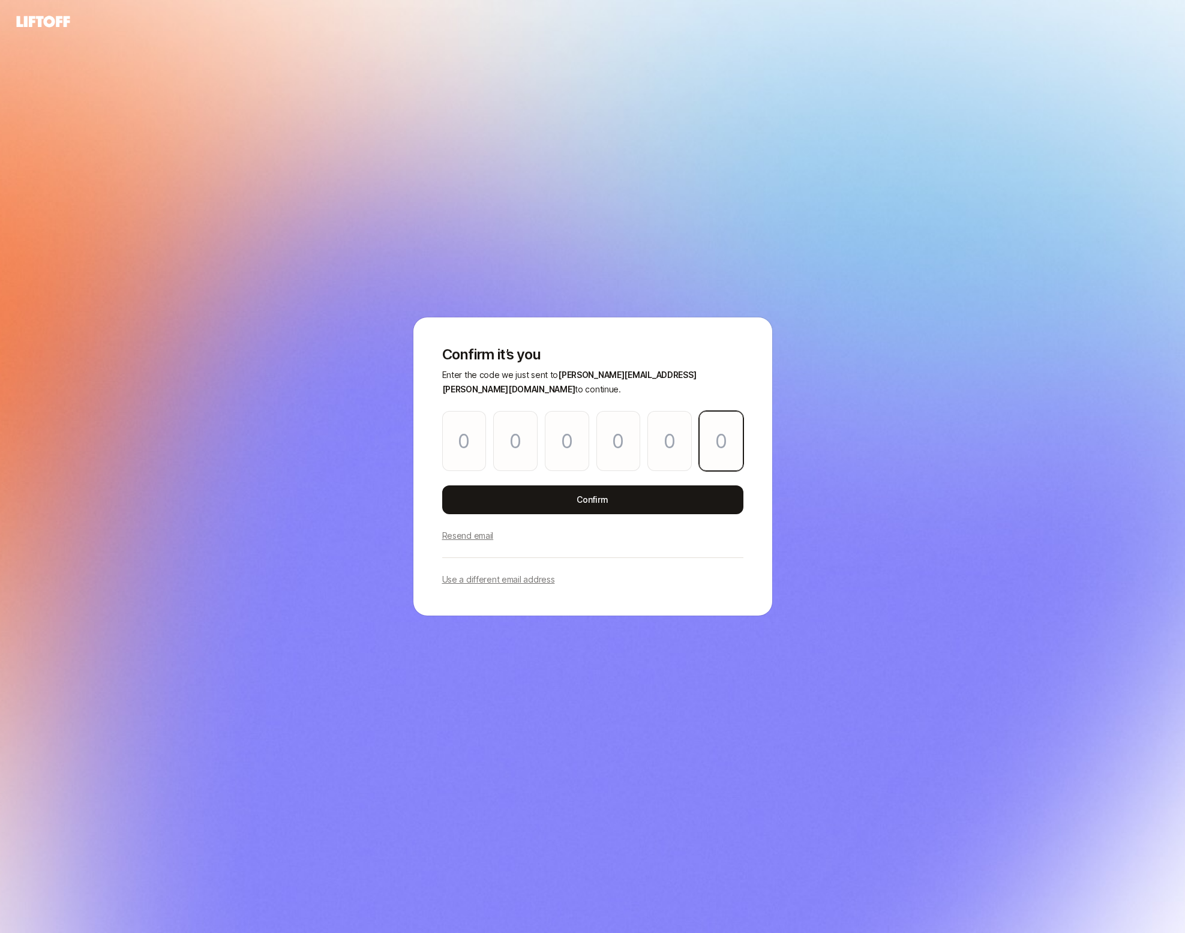
type input "5"
type input "6"
click at [484, 498] on button "Confirm" at bounding box center [592, 500] width 301 height 29
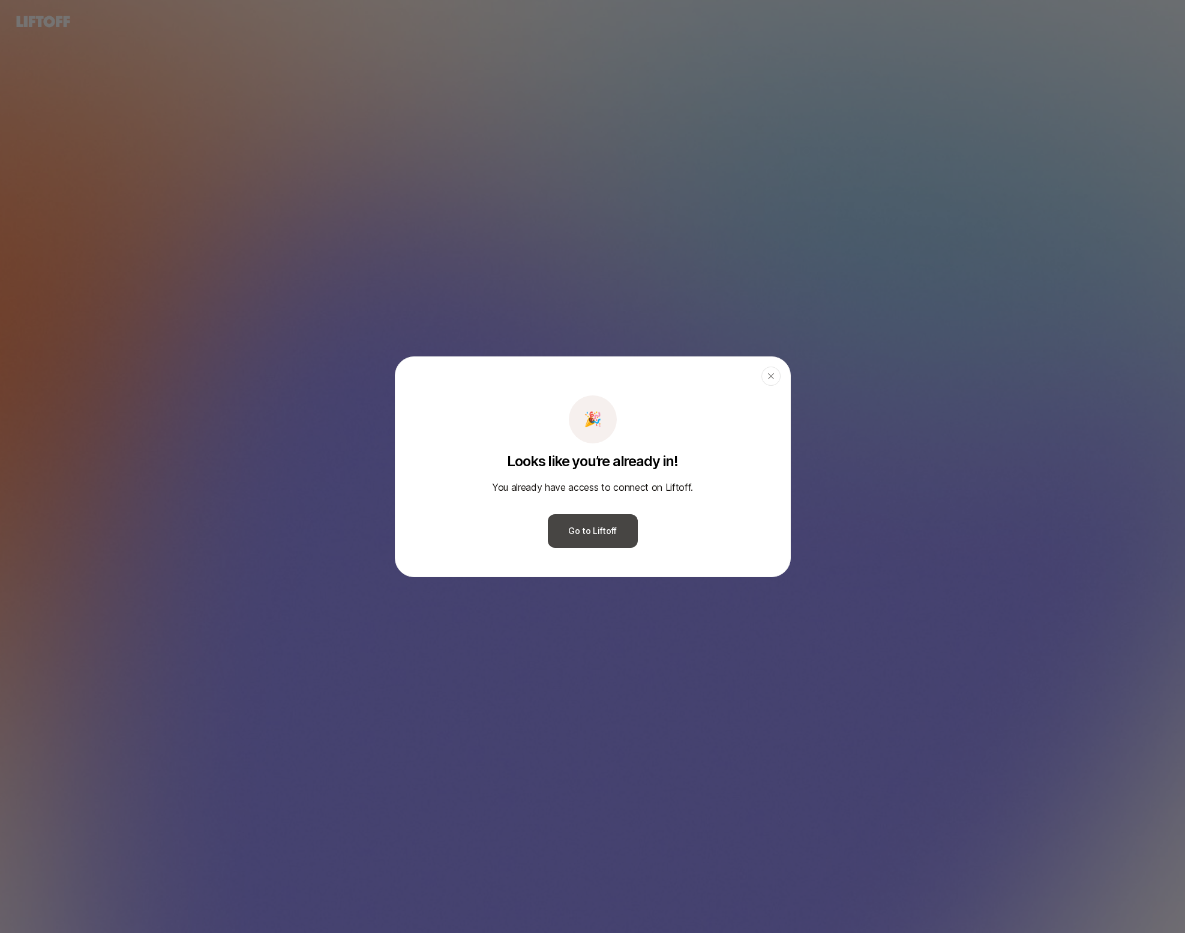
click at [598, 543] on button "Go to Liftoff" at bounding box center [593, 531] width 90 height 34
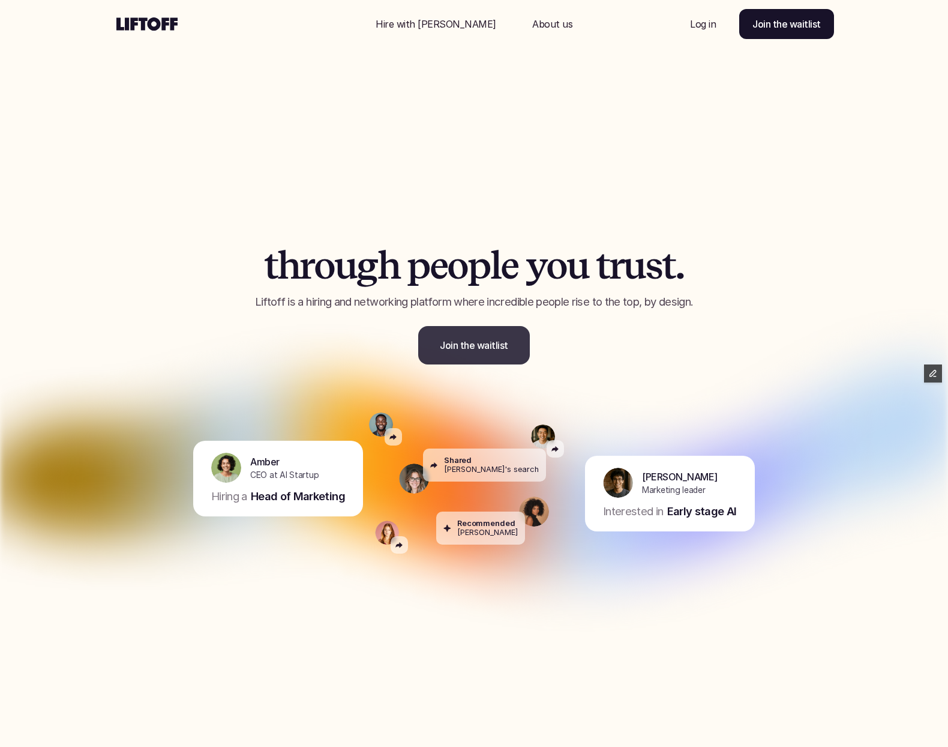
click at [437, 349] on link "Join the waitlist" at bounding box center [474, 345] width 112 height 38
